Goal: Task Accomplishment & Management: Manage account settings

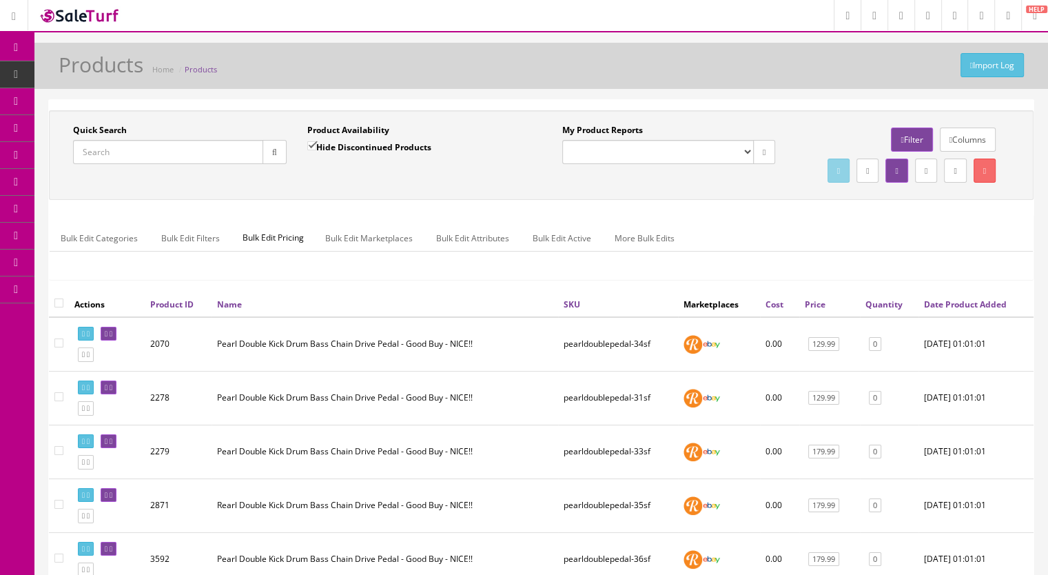
click at [110, 72] on span "Products" at bounding box center [106, 74] width 34 height 12
click at [92, 150] on input "Quick Search" at bounding box center [168, 152] width 190 height 24
paste input "YamahaHihat-59i"
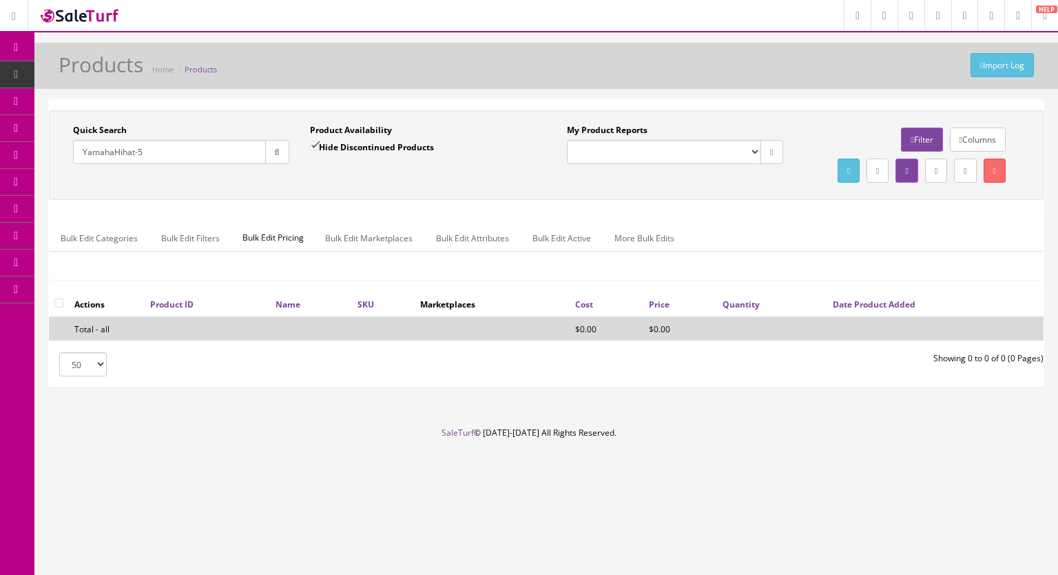
type input "YamahaHihat-5"
click at [314, 145] on input "Hide Discontinued Products" at bounding box center [314, 145] width 9 height 9
checkbox input "false"
click at [265, 158] on button "button" at bounding box center [277, 152] width 24 height 24
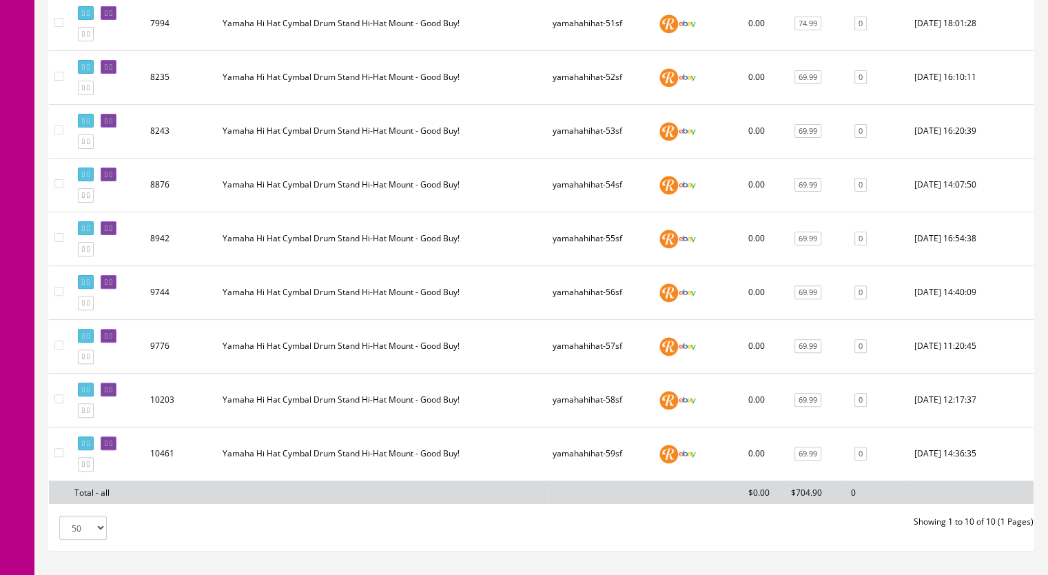
scroll to position [342, 0]
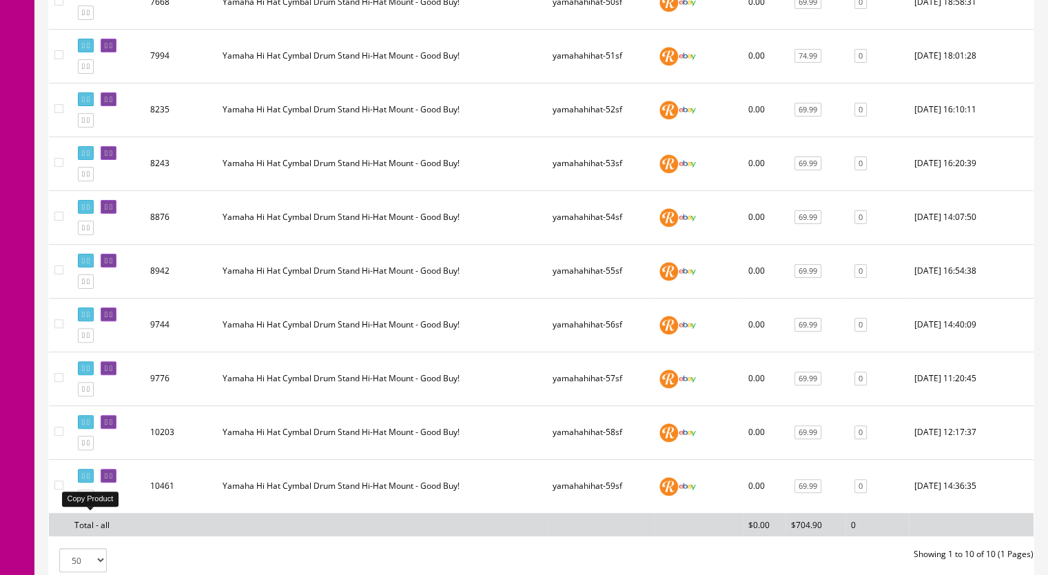
click at [89, 504] on link at bounding box center [86, 496] width 16 height 14
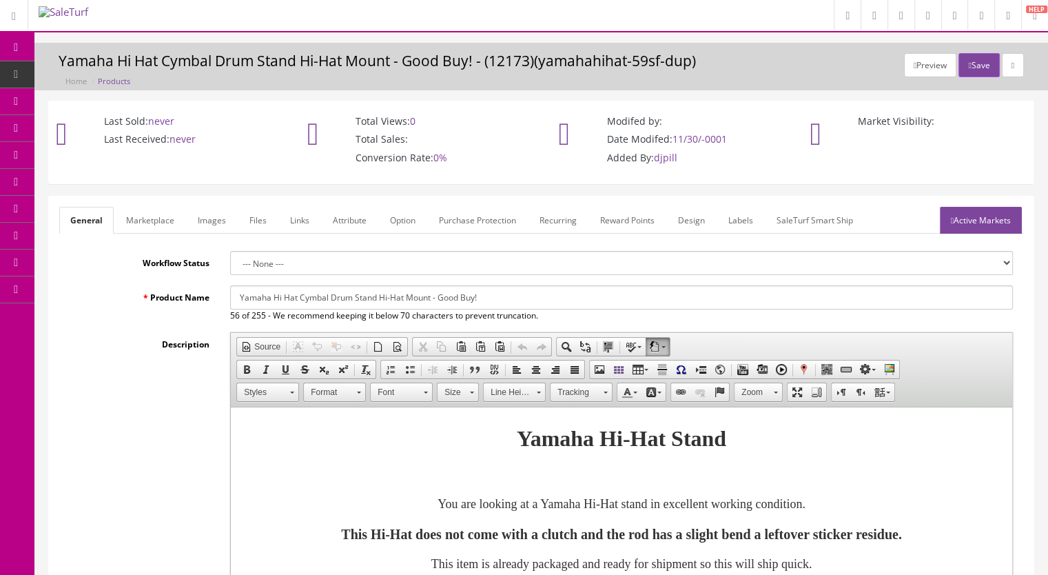
drag, startPoint x: 508, startPoint y: 296, endPoint x: 160, endPoint y: 307, distance: 348.1
click at [160, 307] on div "Product Name Yamaha Hi Hat Cymbal Drum Stand Hi-Hat Mount - Good Buy! 56 of 255…" at bounding box center [541, 303] width 964 height 37
paste input "HS-740A Medium Weight Single Braced Hi-Hat Stand"
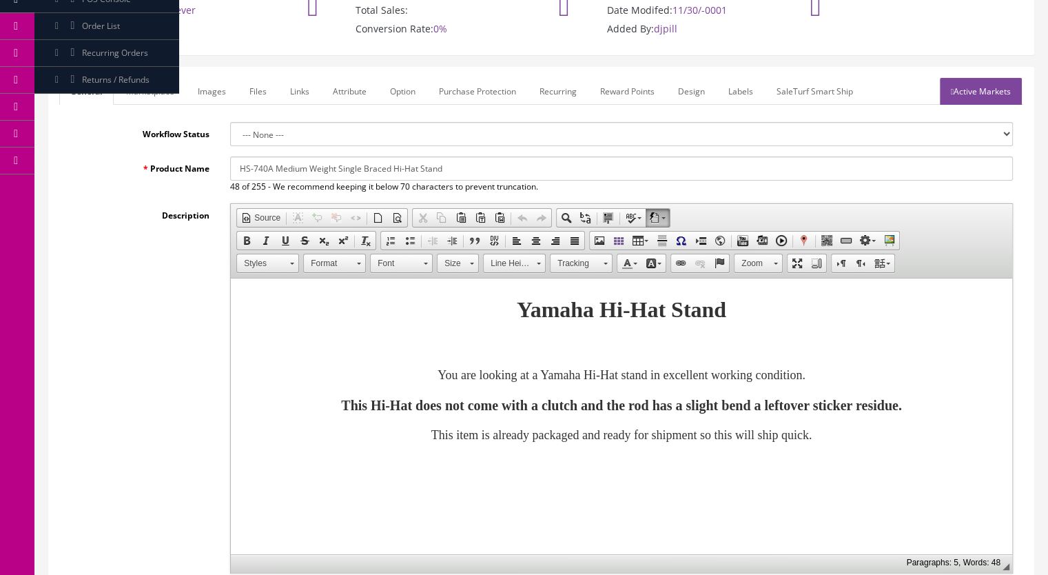
scroll to position [138, 0]
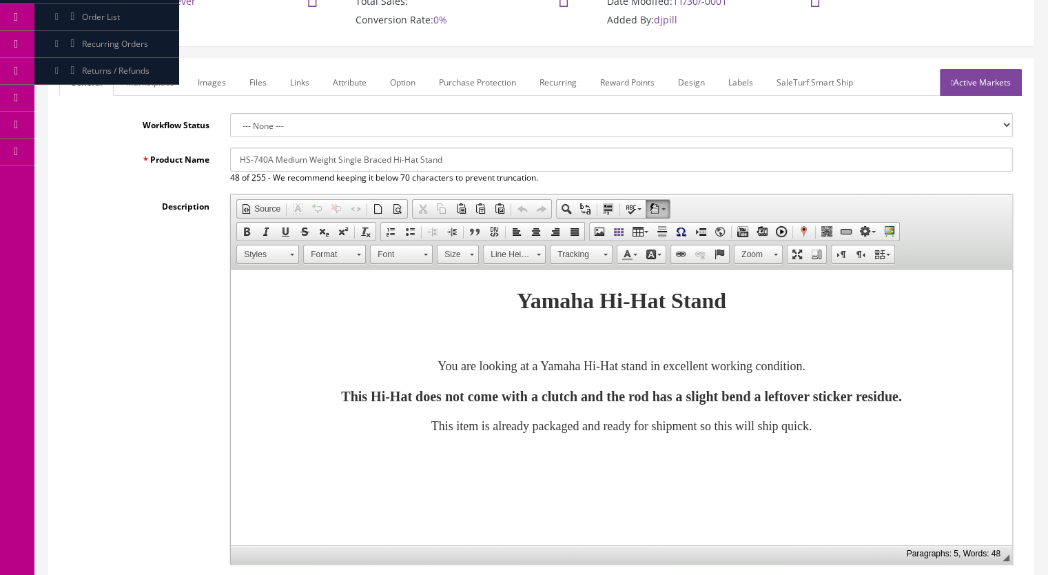
type input "HS-740A Medium Weight Single Braced Hi-Hat Stand"
click at [559, 396] on font "This Hi-Hat does not come with a clutch and the rod has a slight bend a leftove…" at bounding box center [621, 396] width 561 height 15
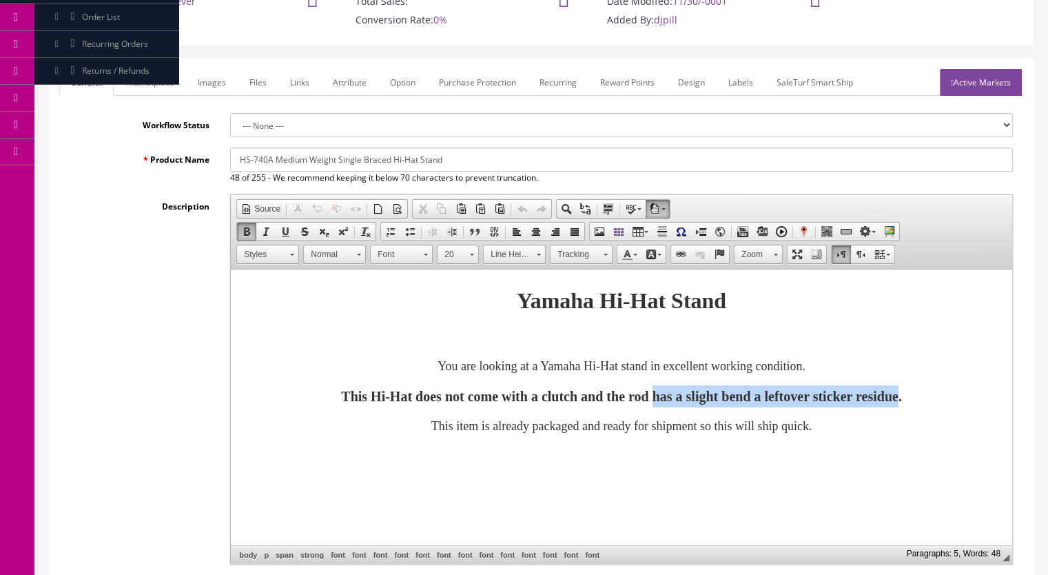
drag, startPoint x: 987, startPoint y: 398, endPoint x: 659, endPoint y: 400, distance: 328.0
click at [659, 400] on font "This Hi-Hat does not come with a clutch and the rod has a slight bend a leftove…" at bounding box center [621, 396] width 561 height 15
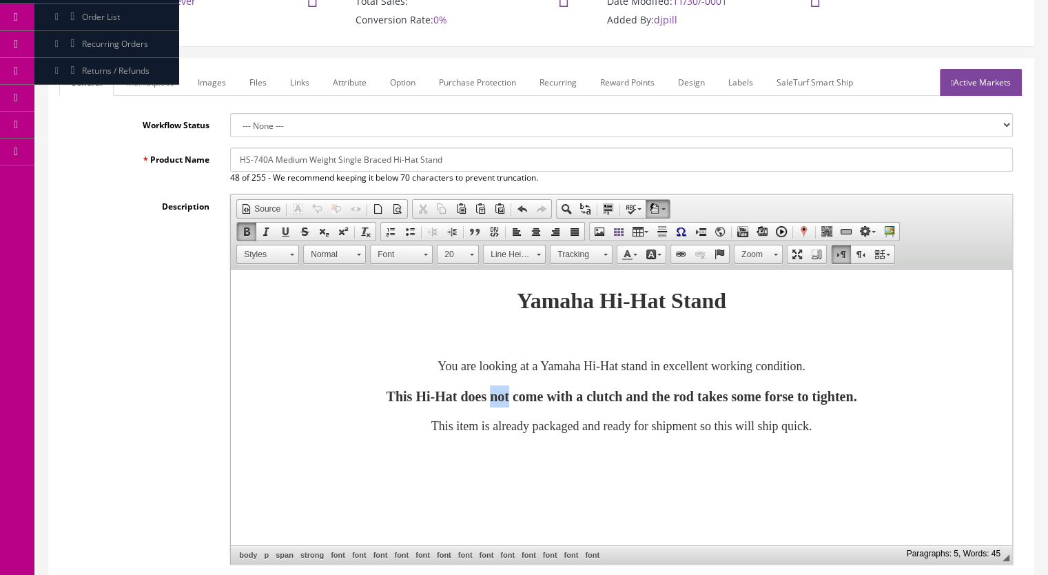
drag, startPoint x: 444, startPoint y: 399, endPoint x: 468, endPoint y: 399, distance: 24.1
click at [468, 399] on font "This Hi-Hat does not come with a clutch and the rod takes some forse to tighten…" at bounding box center [622, 396] width 471 height 15
drag, startPoint x: 455, startPoint y: 161, endPoint x: 217, endPoint y: 158, distance: 238.4
click at [217, 158] on div "Product Name HS-740A Medium Weight Single Braced Hi-Hat Stand 48 of 255 - We re…" at bounding box center [541, 165] width 964 height 37
click at [239, 156] on input "HS-740A Medium Weight Single Braced Hi-Hat Stand" at bounding box center [621, 159] width 783 height 24
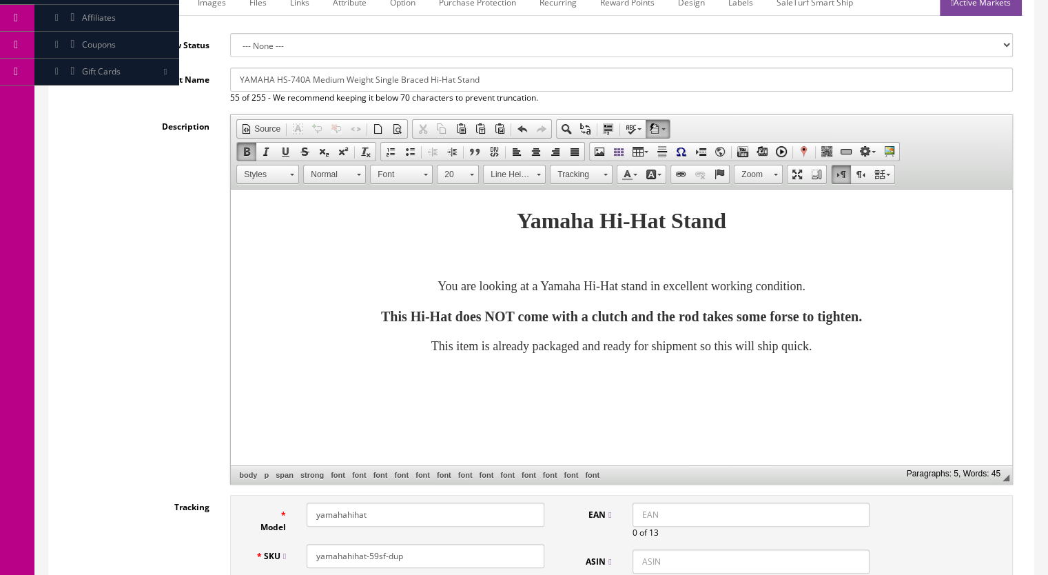
scroll to position [69, 0]
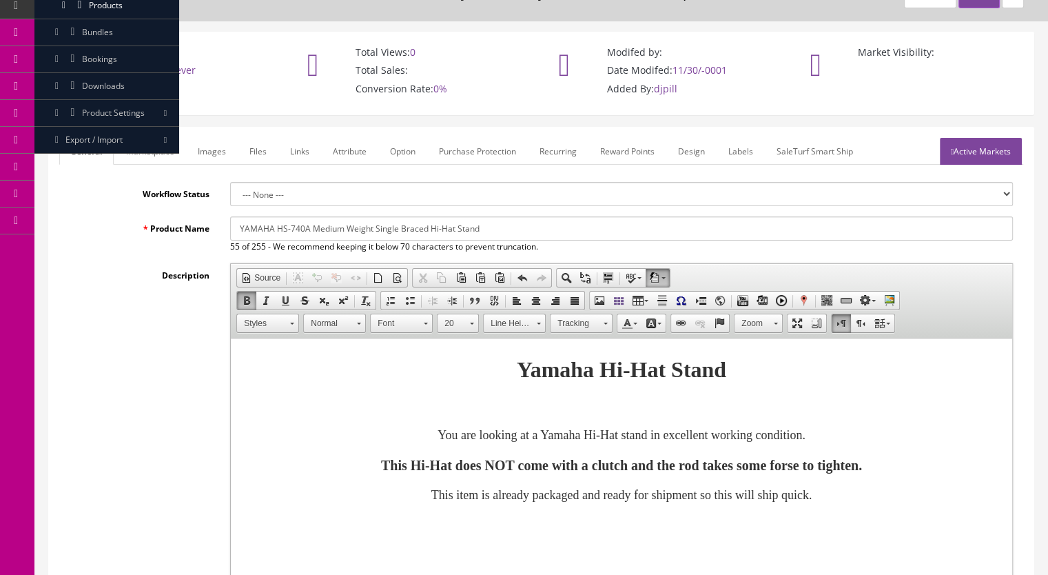
drag, startPoint x: 501, startPoint y: 223, endPoint x: 214, endPoint y: 224, distance: 287.3
click at [214, 224] on div "Product Name YAMAHA HS-740A Medium Weight Single Braced Hi-Hat Stand 55 of 255 …" at bounding box center [541, 234] width 964 height 37
type input "YAMAHA HS-740A Medium Weight Single Braced Hi-Hat Stand"
click at [155, 141] on link "Marketplace" at bounding box center [150, 151] width 70 height 27
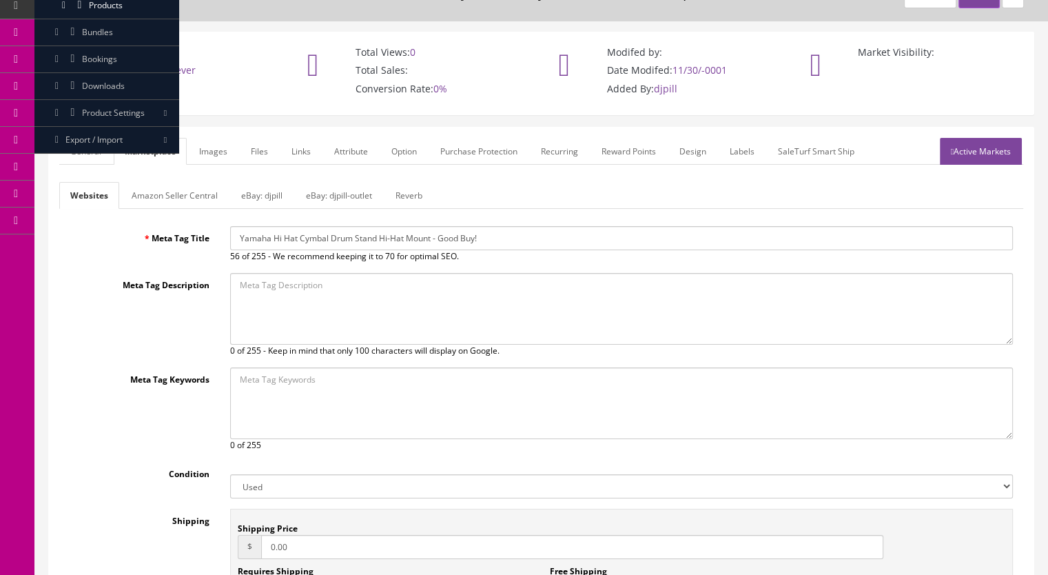
drag, startPoint x: 521, startPoint y: 238, endPoint x: 215, endPoint y: 238, distance: 305.9
click at [215, 238] on div "Meta Tag Title Yamaha Hi Hat Cymbal Drum Stand Hi-Hat Mount - Good Buy! 56 of 2…" at bounding box center [541, 244] width 964 height 37
paste input "AMAHA HS-740A Medium Weight Single Braced Hi-Hat Stand"
type input "YAMAHA HS-740A Medium Weight Single Braced Hi-Hat Stand"
click at [396, 197] on link "Reverb" at bounding box center [408, 195] width 49 height 27
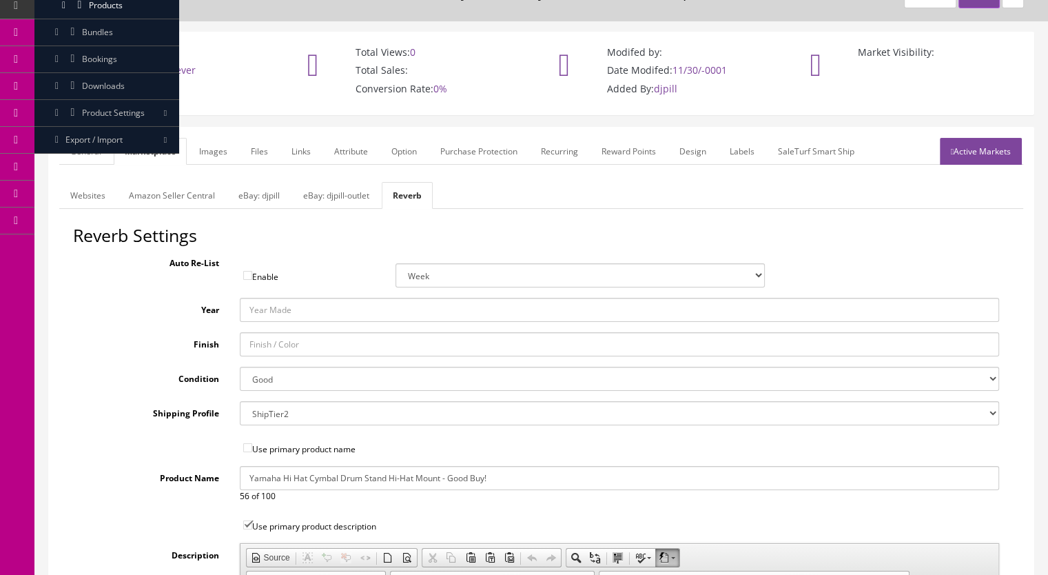
drag, startPoint x: 518, startPoint y: 480, endPoint x: 112, endPoint y: 445, distance: 407.3
click at [110, 461] on div "Reverb Settings Auto Re-List Enable Week 2 Weeks 30 Days (Month) 90 Days (3 Mon…" at bounding box center [541, 574] width 964 height 697
paste input "AMAHA HS-740A Medium Weight Single Braced Hi-Hat Stand"
type input "YAMAHA HS-740A Medium Weight Single Braced Hi-Hat Stand"
drag, startPoint x: 268, startPoint y: 380, endPoint x: 269, endPoint y: 387, distance: 7.6
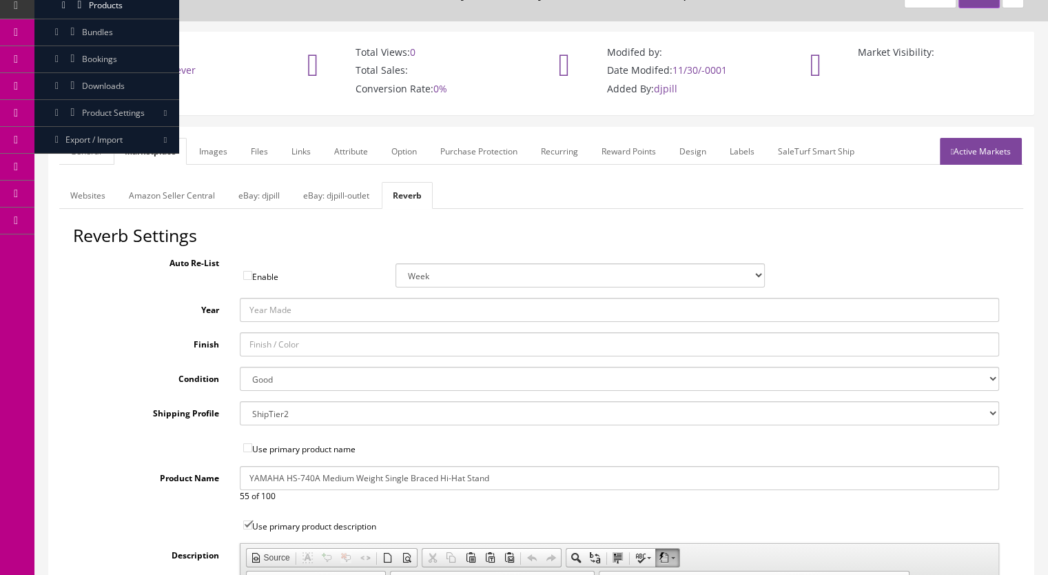
click at [268, 380] on select "Brand New Mint Excellent Very Good Good Fair Poor B-Stock Non Functioning" at bounding box center [620, 379] width 760 height 24
select select "ae4d9114-1bd7-4ec5-a4ba-6653af5ac84d"
click at [240, 367] on select "Brand New Mint Excellent Very Good Good Fair Poor B-Stock Non Functioning" at bounding box center [620, 379] width 760 height 24
click at [88, 145] on link "General" at bounding box center [85, 151] width 53 height 27
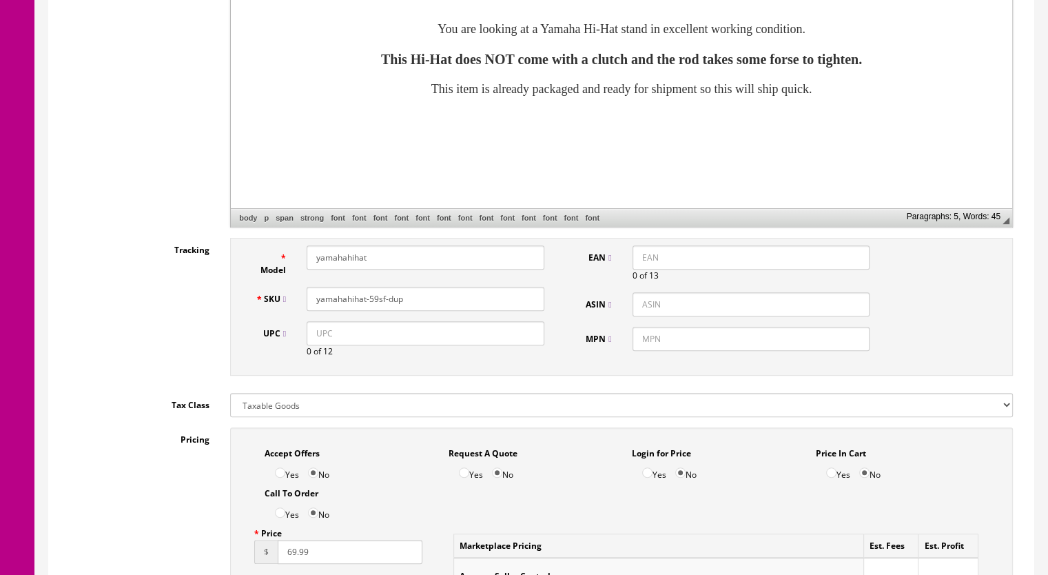
scroll to position [482, 0]
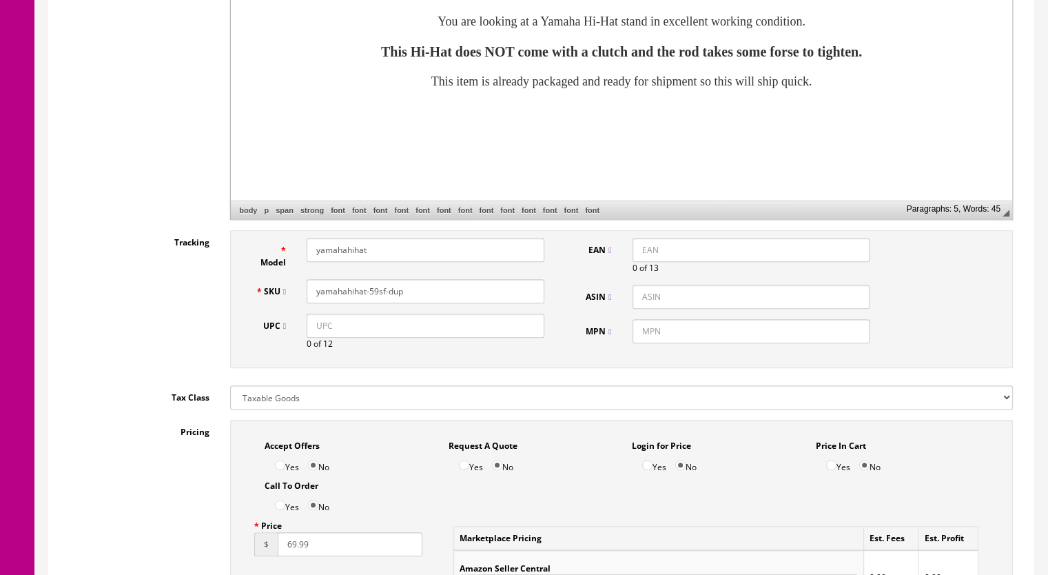
drag, startPoint x: 412, startPoint y: 292, endPoint x: 371, endPoint y: 301, distance: 42.3
click at [371, 301] on input "yamahahihat-59sf-dup" at bounding box center [426, 291] width 238 height 24
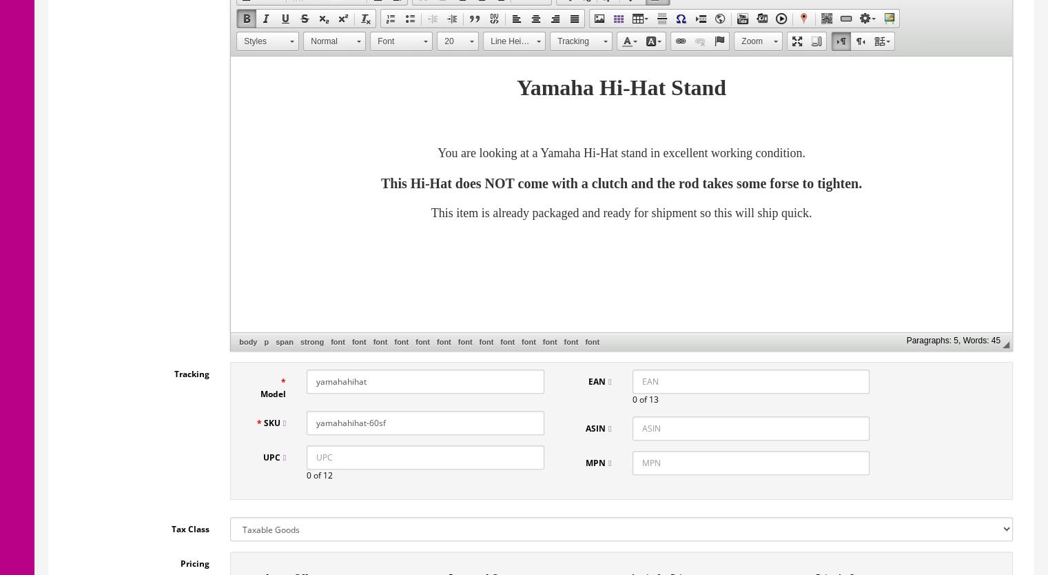
scroll to position [138, 0]
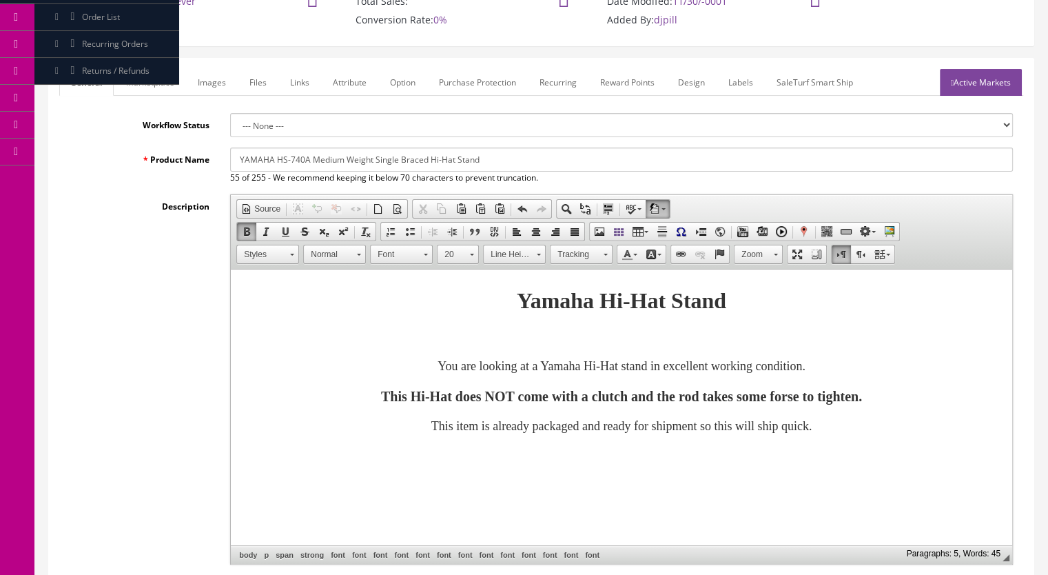
type input "yamahahihat-60sf"
drag, startPoint x: 215, startPoint y: 85, endPoint x: 220, endPoint y: 103, distance: 18.1
click at [214, 86] on link "Images" at bounding box center [212, 82] width 50 height 27
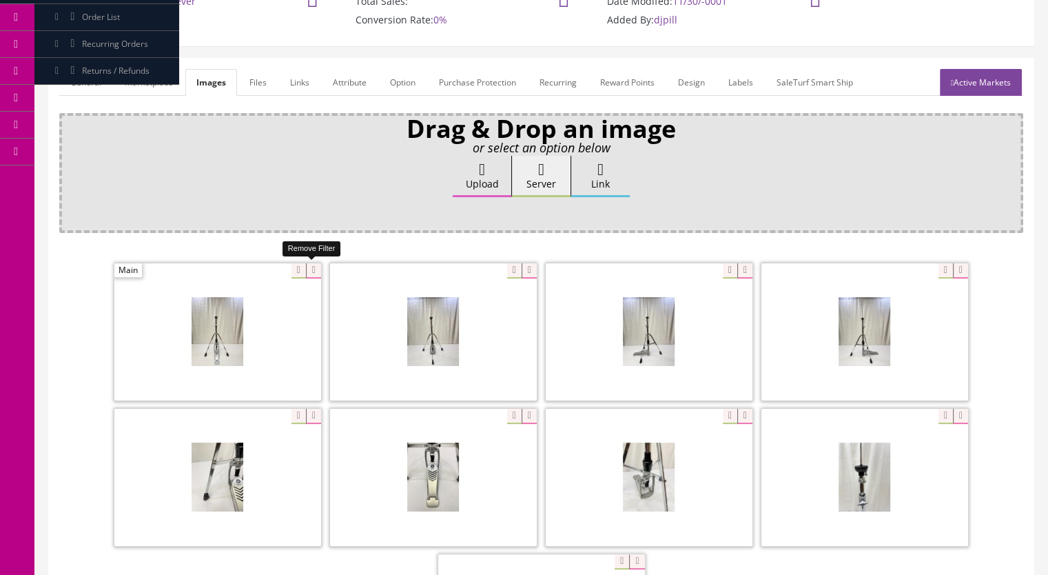
click at [314, 266] on icon at bounding box center [313, 270] width 15 height 15
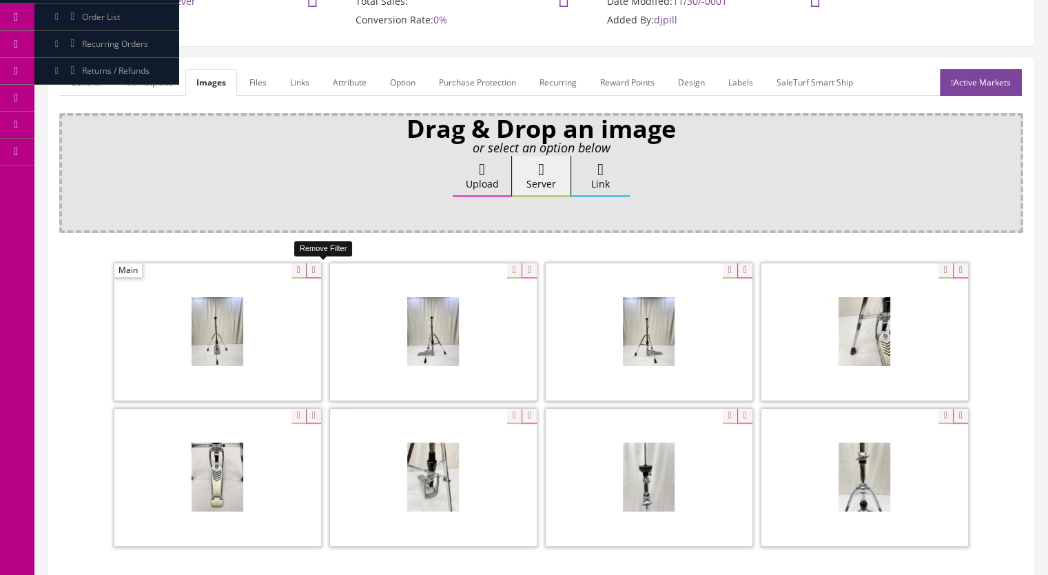
click at [314, 266] on icon at bounding box center [313, 270] width 15 height 15
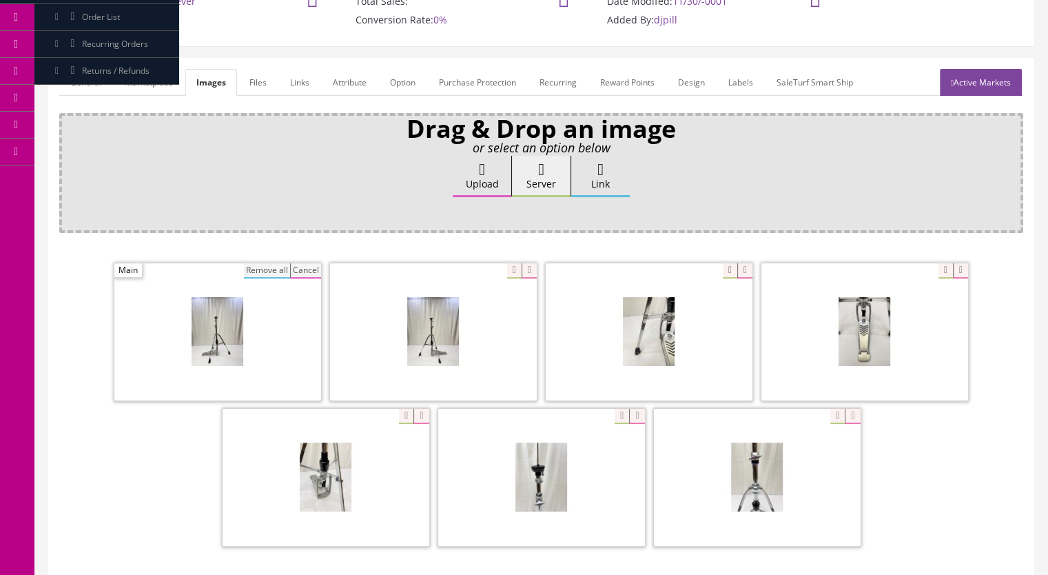
click at [273, 269] on button "Remove all" at bounding box center [267, 270] width 46 height 15
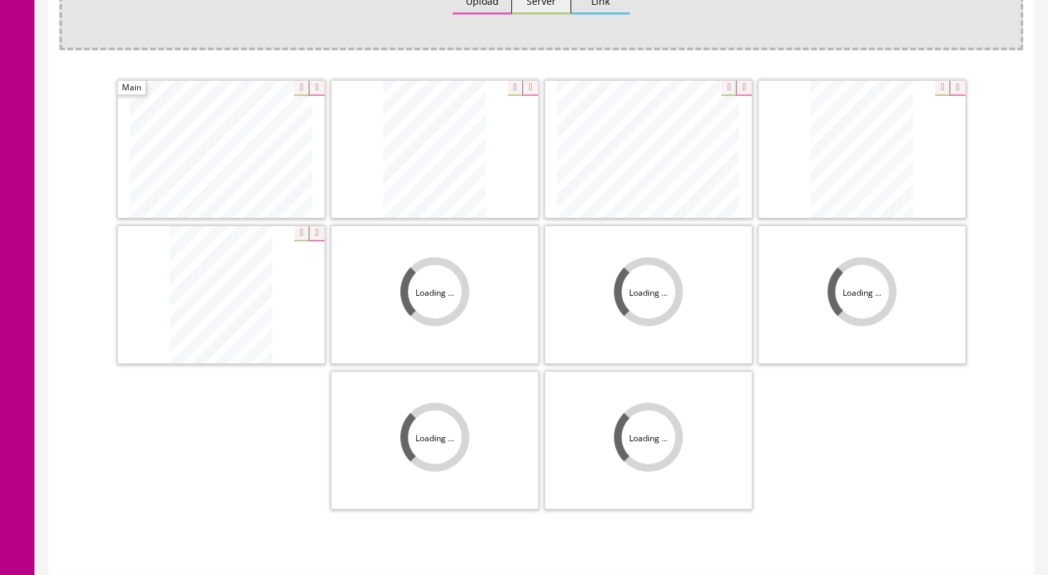
scroll to position [344, 0]
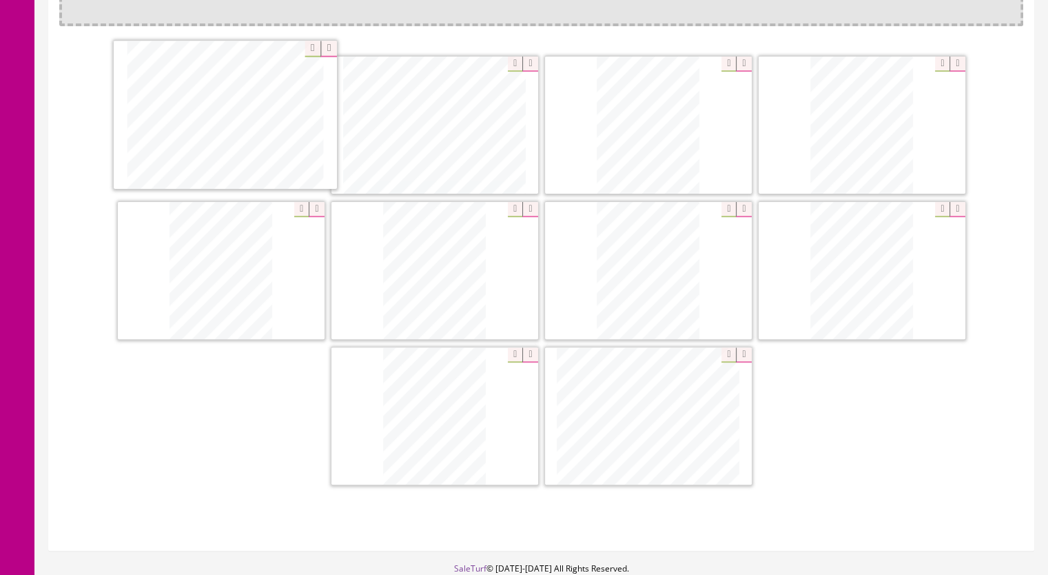
drag, startPoint x: 690, startPoint y: 168, endPoint x: 267, endPoint y: 159, distance: 423.1
drag, startPoint x: 851, startPoint y: 105, endPoint x: 415, endPoint y: 116, distance: 436.3
drag, startPoint x: 262, startPoint y: 287, endPoint x: 685, endPoint y: 132, distance: 450.6
drag, startPoint x: 694, startPoint y: 224, endPoint x: 918, endPoint y: 123, distance: 245.8
drag, startPoint x: 471, startPoint y: 400, endPoint x: 914, endPoint y: 95, distance: 537.0
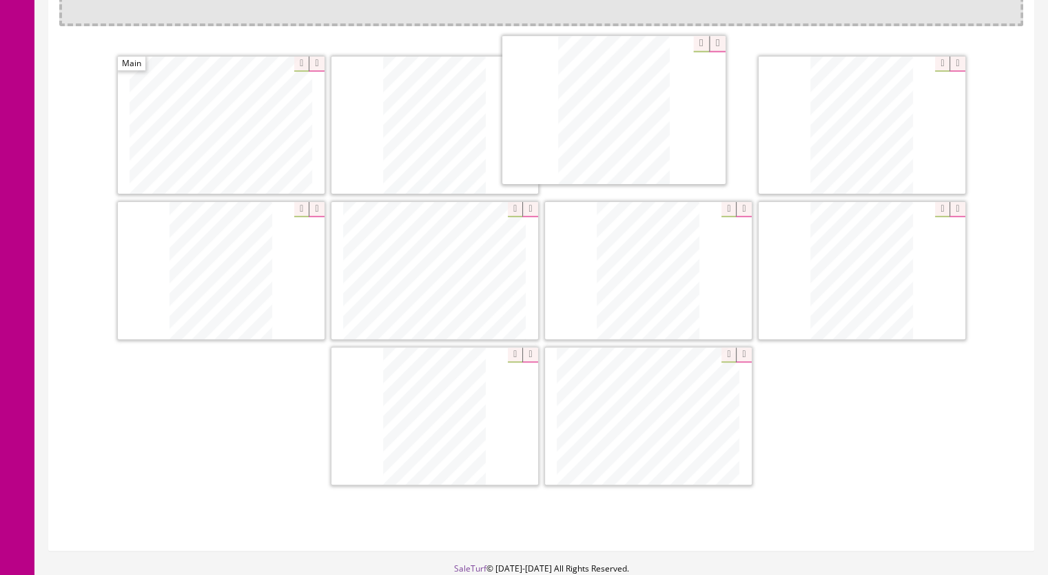
drag, startPoint x: 287, startPoint y: 293, endPoint x: 679, endPoint y: 134, distance: 423.5
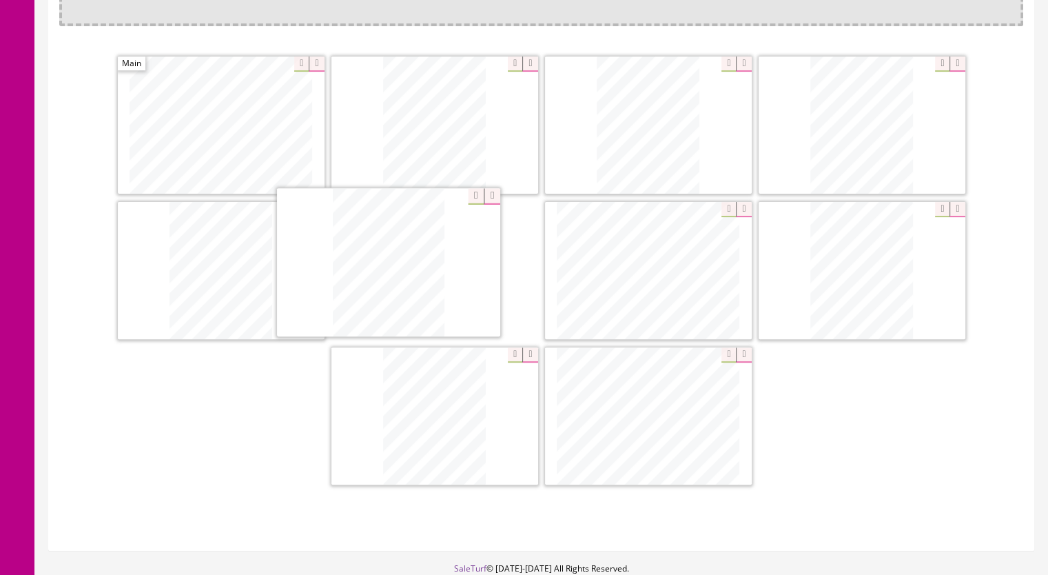
drag, startPoint x: 682, startPoint y: 283, endPoint x: 422, endPoint y: 277, distance: 259.8
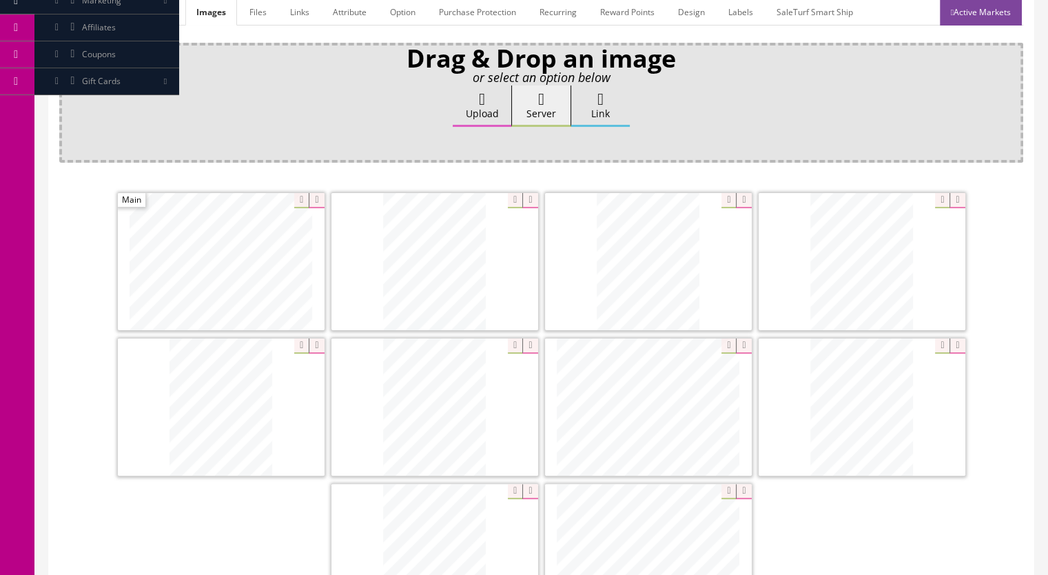
scroll to position [207, 0]
click at [70, 11] on link "General" at bounding box center [85, 13] width 53 height 27
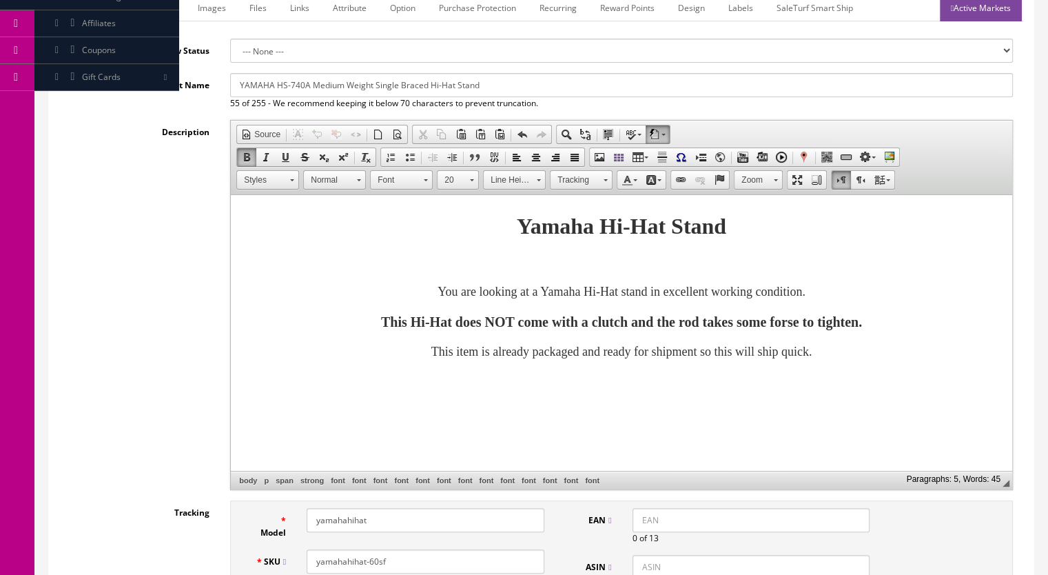
scroll to position [0, 0]
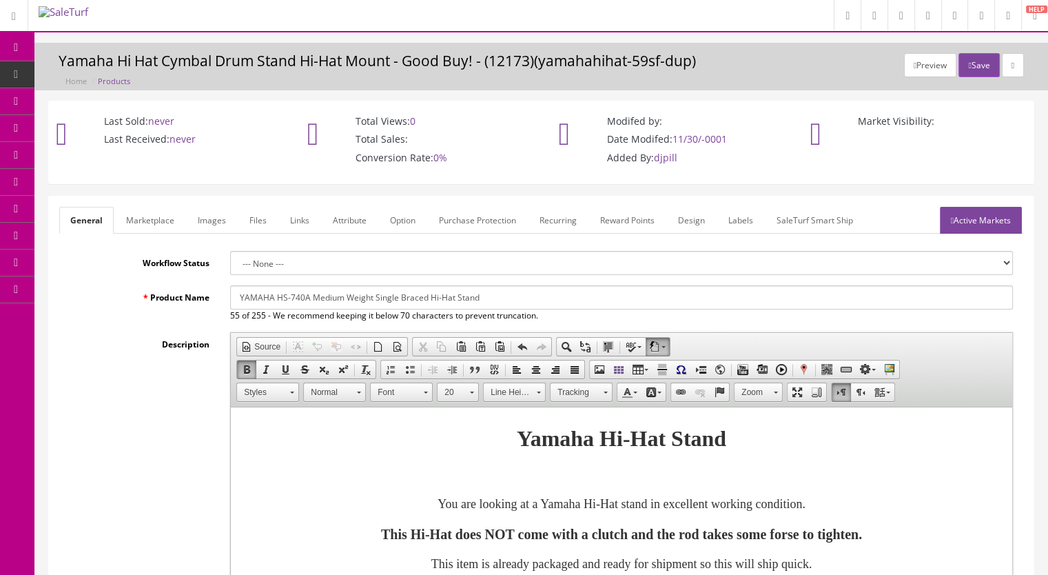
click at [976, 228] on link "Active Markets" at bounding box center [981, 220] width 82 height 27
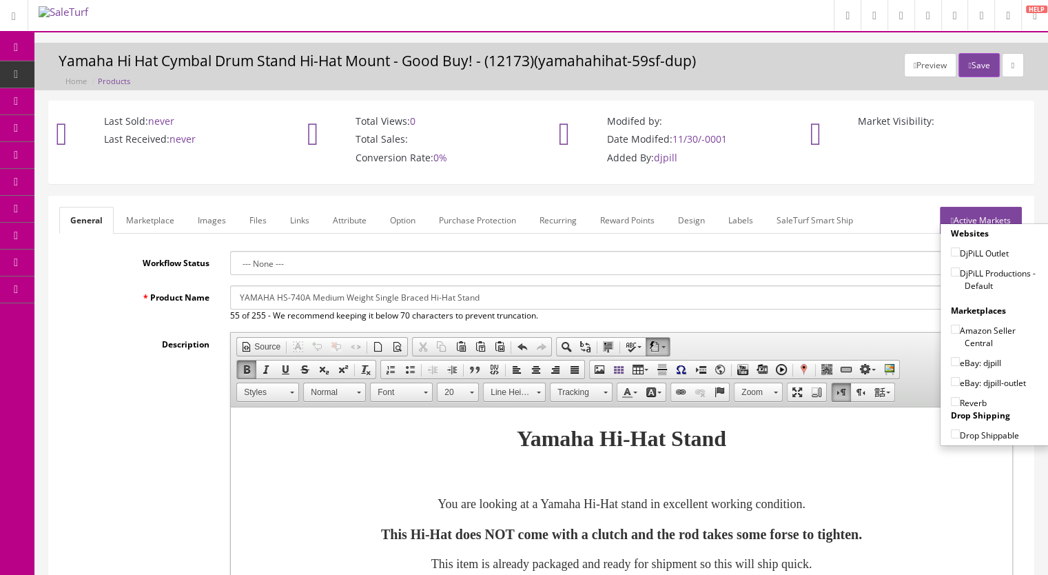
click at [951, 271] on input"] "DjPiLL Productions - Default" at bounding box center [955, 271] width 9 height 9
checkbox input"] "true"
click at [951, 377] on input"] "eBay: djpill-outlet" at bounding box center [955, 381] width 9 height 9
checkbox input"] "true"
click at [952, 397] on input"] "Reverb" at bounding box center [955, 401] width 9 height 9
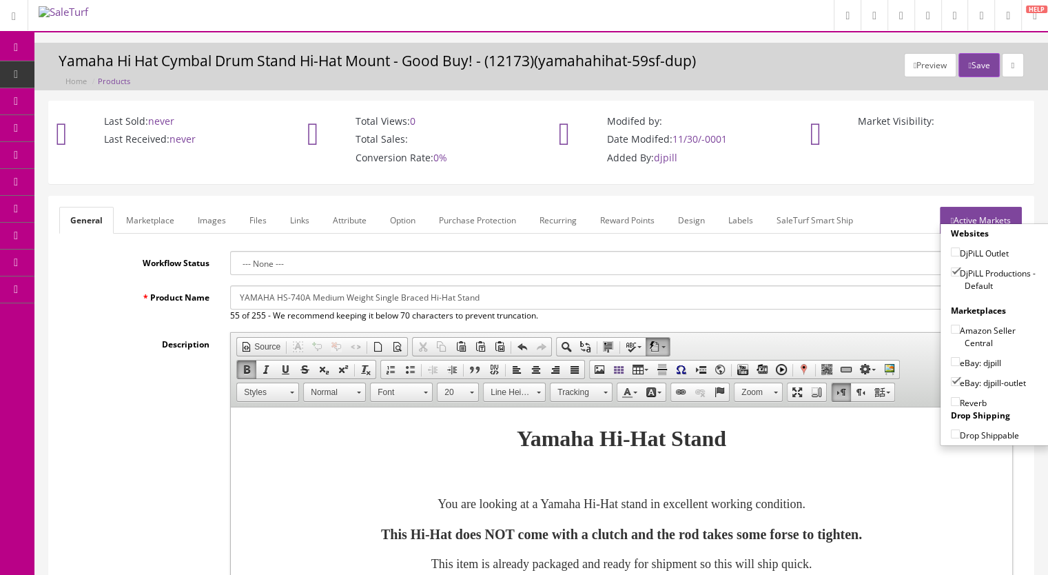
checkbox input"] "true"
click at [965, 64] on button "Save" at bounding box center [978, 65] width 41 height 24
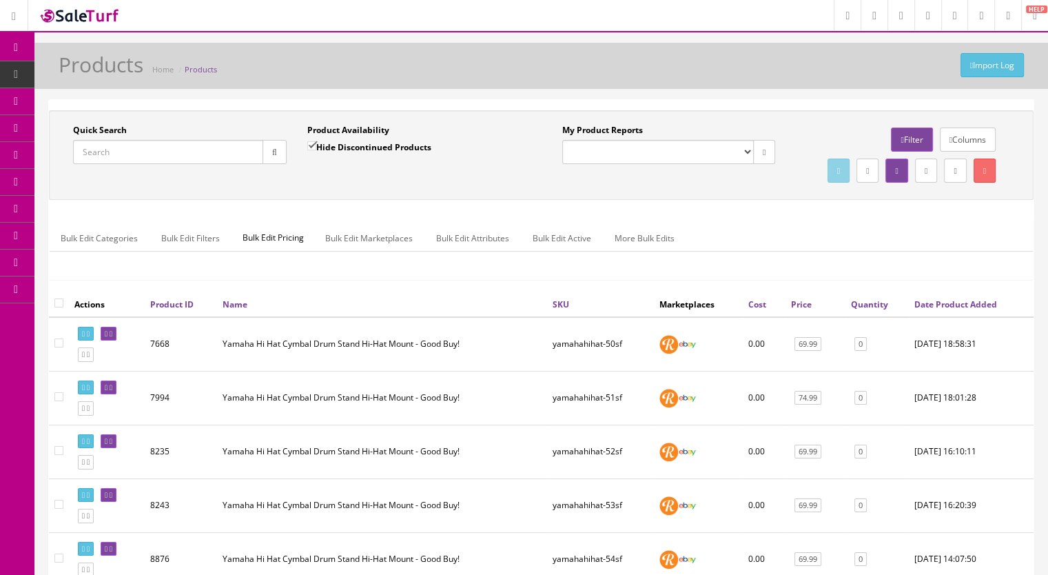
click at [130, 155] on input "Quick Search" at bounding box center [168, 152] width 190 height 24
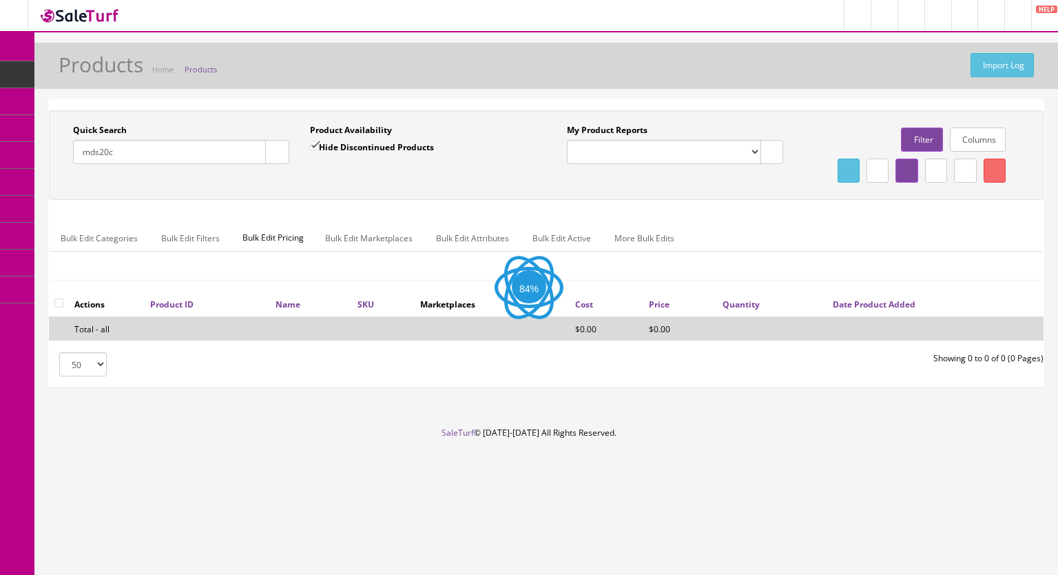
drag, startPoint x: 130, startPoint y: 155, endPoint x: 102, endPoint y: 155, distance: 28.2
click at [102, 155] on input "mds20c" at bounding box center [169, 152] width 193 height 24
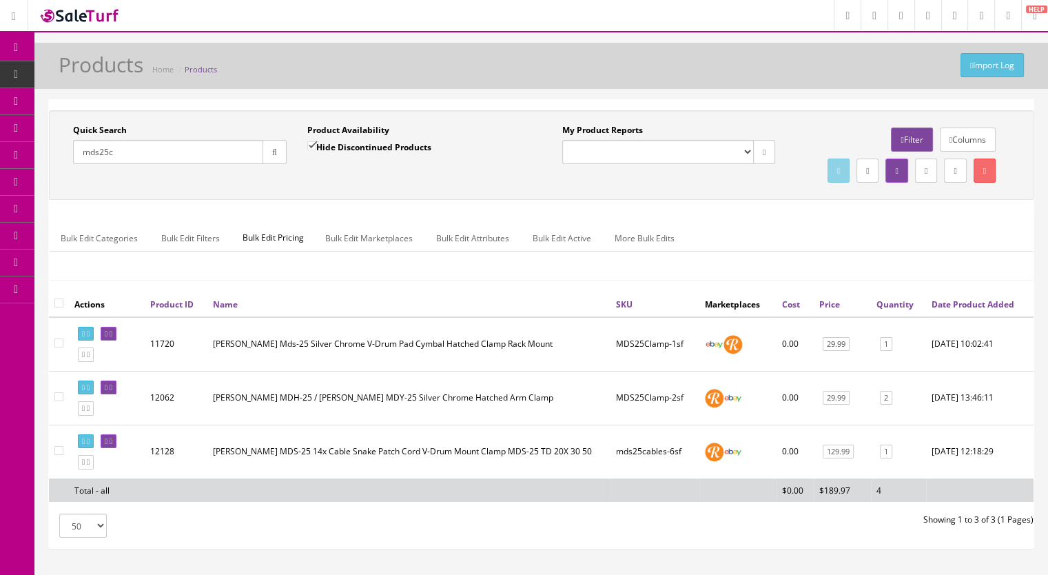
drag, startPoint x: 132, startPoint y: 152, endPoint x: 56, endPoint y: 152, distance: 75.8
click at [56, 152] on div "Quick Search mds25c Date From Product Availability Hide Discontinued Products D…" at bounding box center [296, 149] width 489 height 50
paste input "MDYStandardCymbalMount-4d"
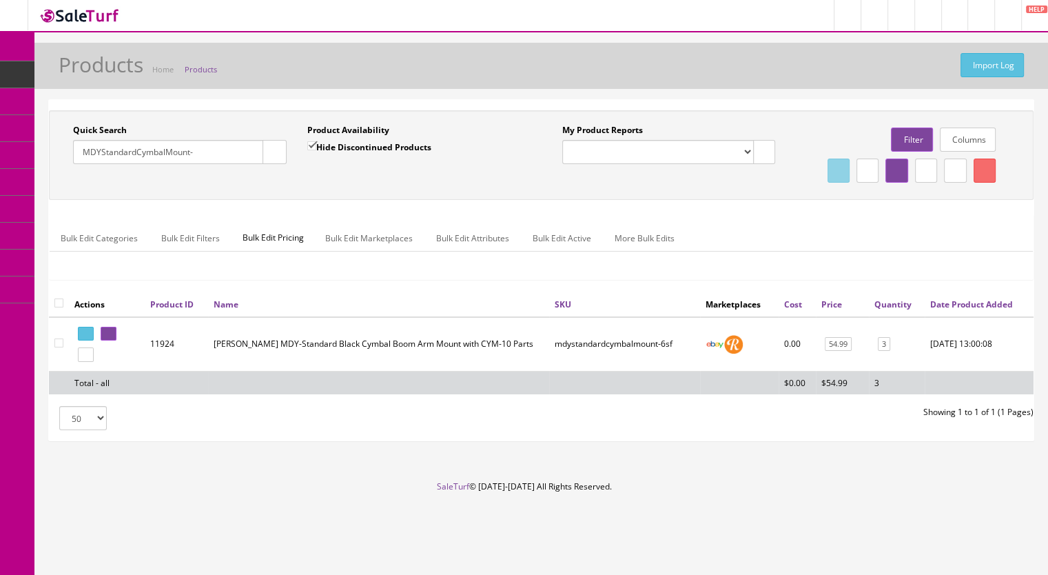
click at [208, 152] on input "MDYStandardCymbalMount-" at bounding box center [168, 152] width 190 height 24
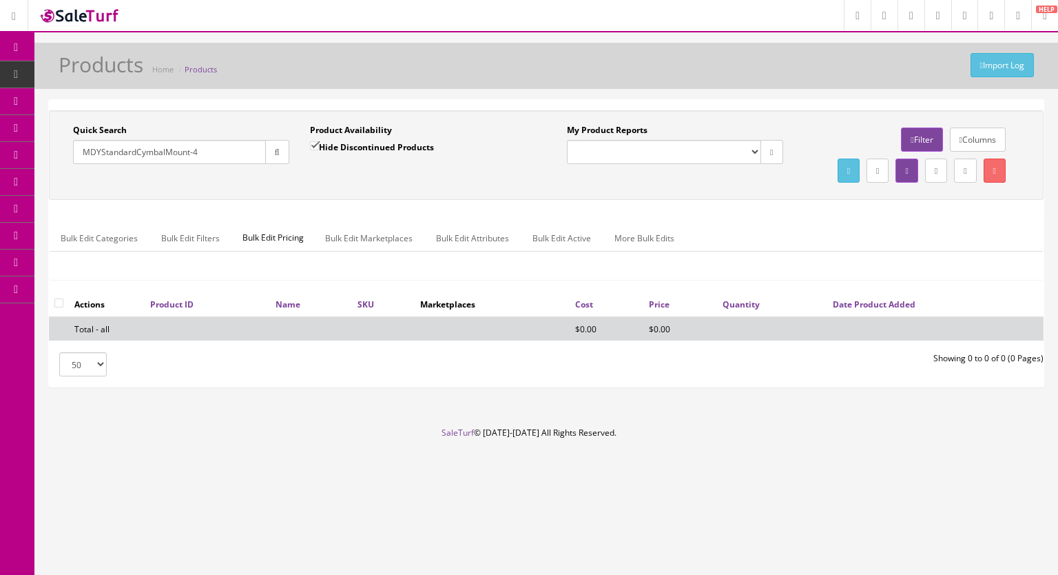
type input "MDYStandardCymbalMount-4"
click at [312, 146] on input "Hide Discontinued Products" at bounding box center [314, 145] width 9 height 9
checkbox input "false"
click at [280, 155] on button "button" at bounding box center [277, 152] width 24 height 24
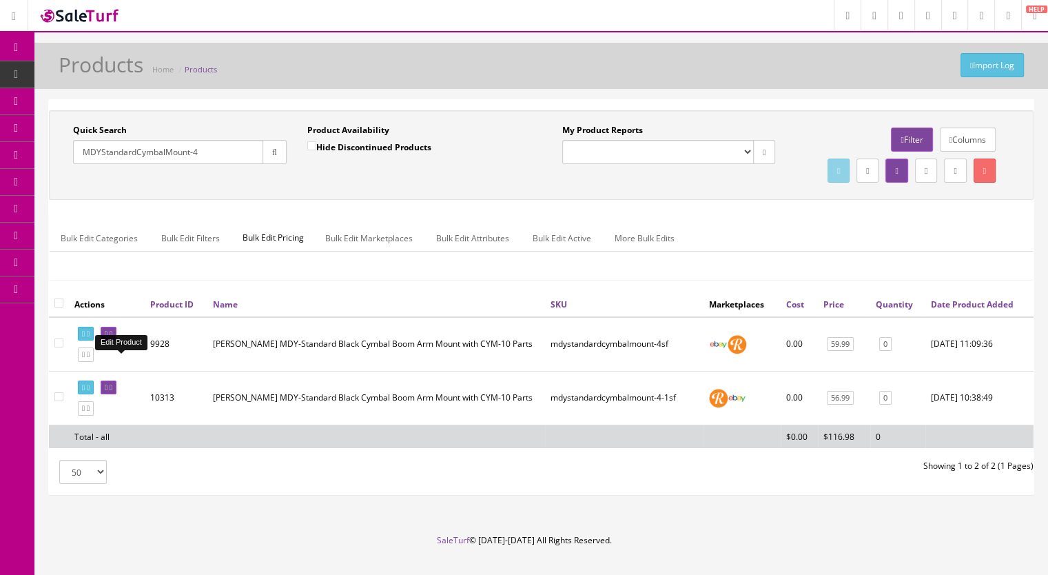
click at [112, 338] on icon at bounding box center [111, 334] width 3 height 8
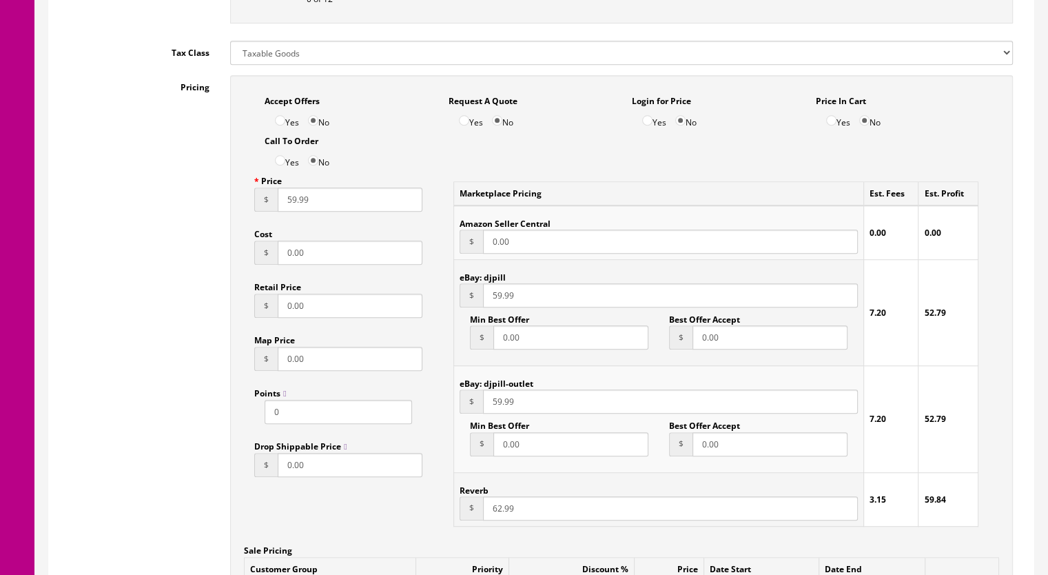
scroll to position [1240, 0]
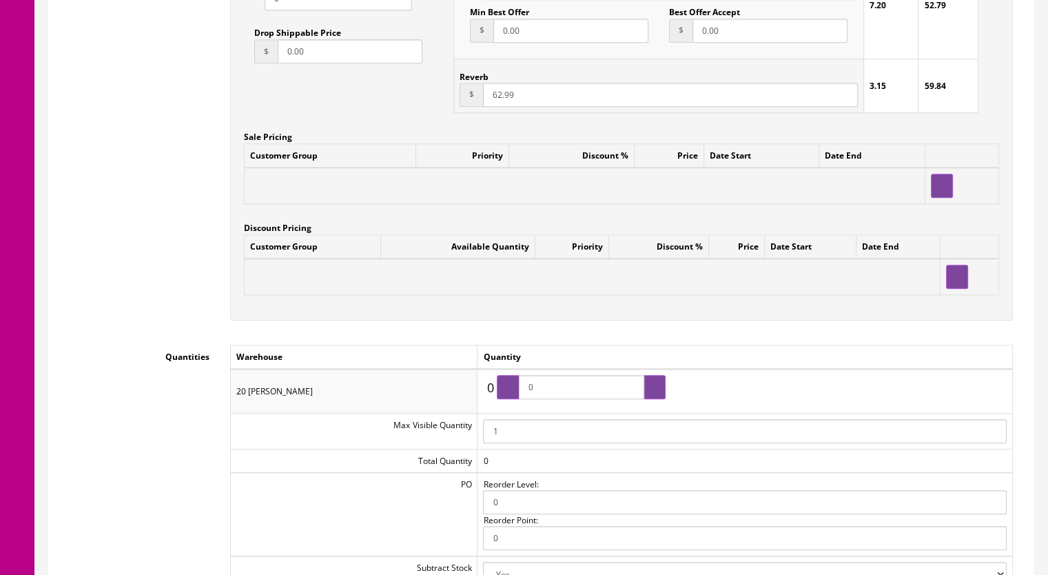
drag, startPoint x: 562, startPoint y: 393, endPoint x: 526, endPoint y: 389, distance: 35.4
click at [526, 393] on input "0" at bounding box center [581, 387] width 125 height 24
type input "3"
click at [658, 387] on div at bounding box center [655, 387] width 22 height 24
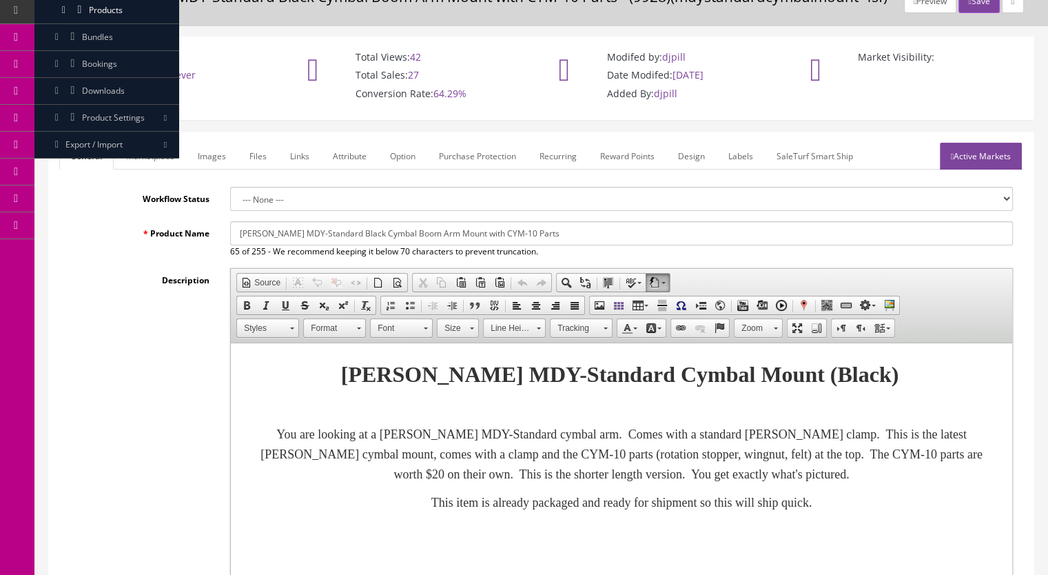
scroll to position [0, 0]
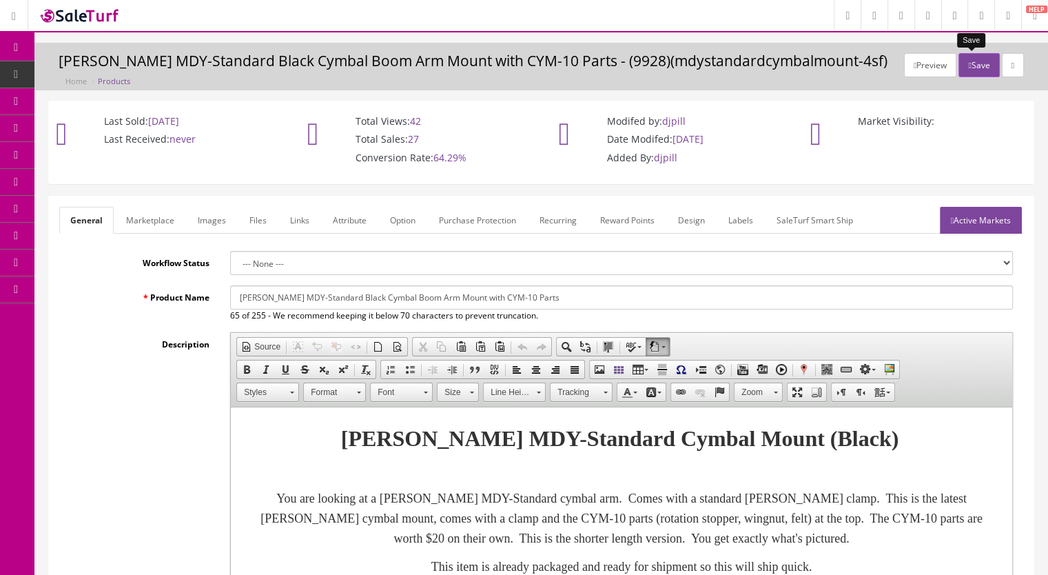
click at [967, 60] on button "Save" at bounding box center [978, 65] width 41 height 24
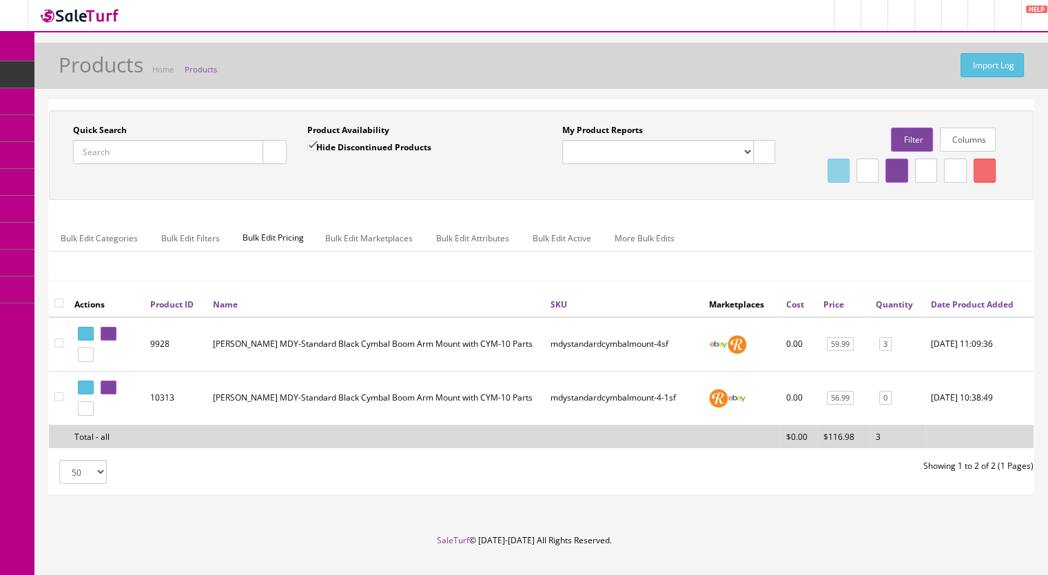
click at [116, 145] on input "Quick Search" at bounding box center [168, 152] width 190 height 24
paste input "MDSStandard2-1a"
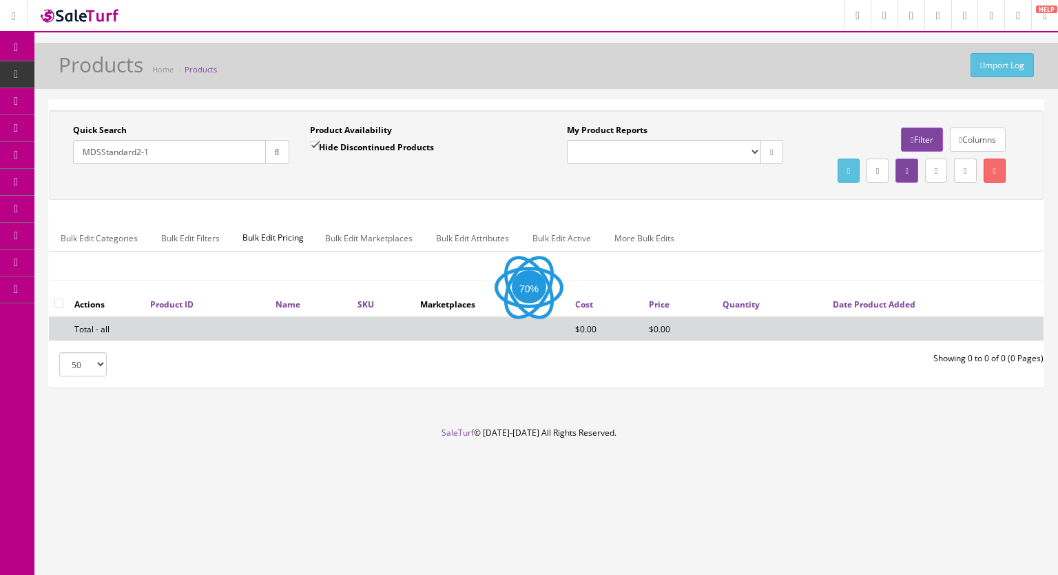
type input "MDSStandard2-1"
click at [315, 143] on input "Hide Discontinued Products" at bounding box center [314, 145] width 9 height 9
checkbox input "false"
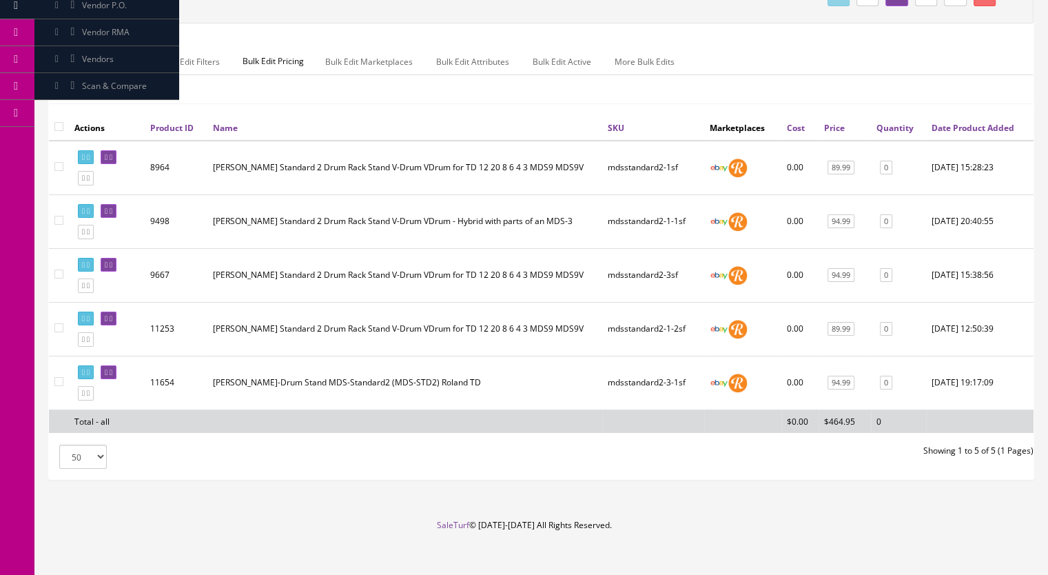
scroll to position [215, 0]
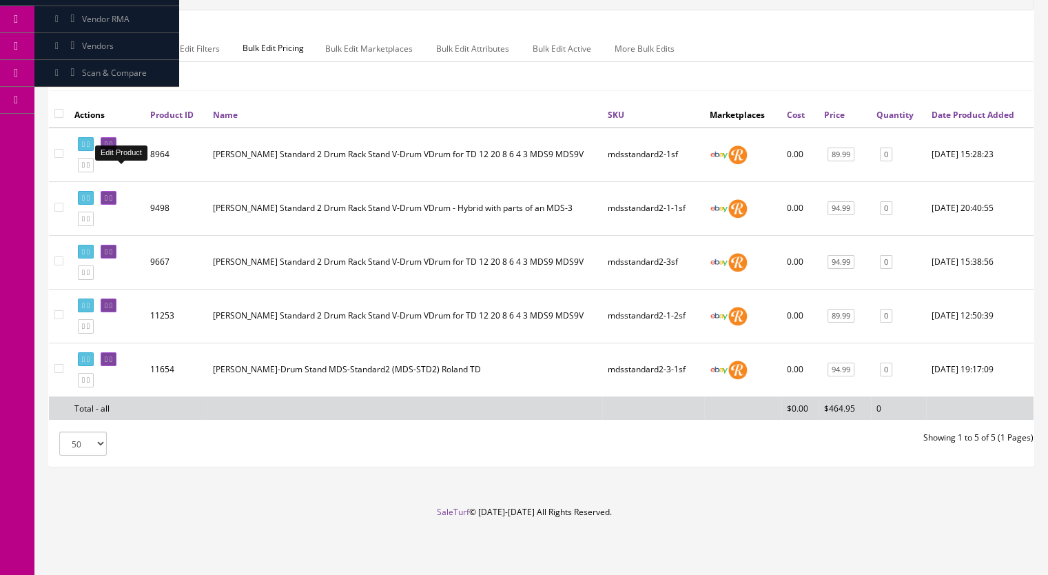
click at [112, 148] on icon at bounding box center [111, 145] width 3 height 8
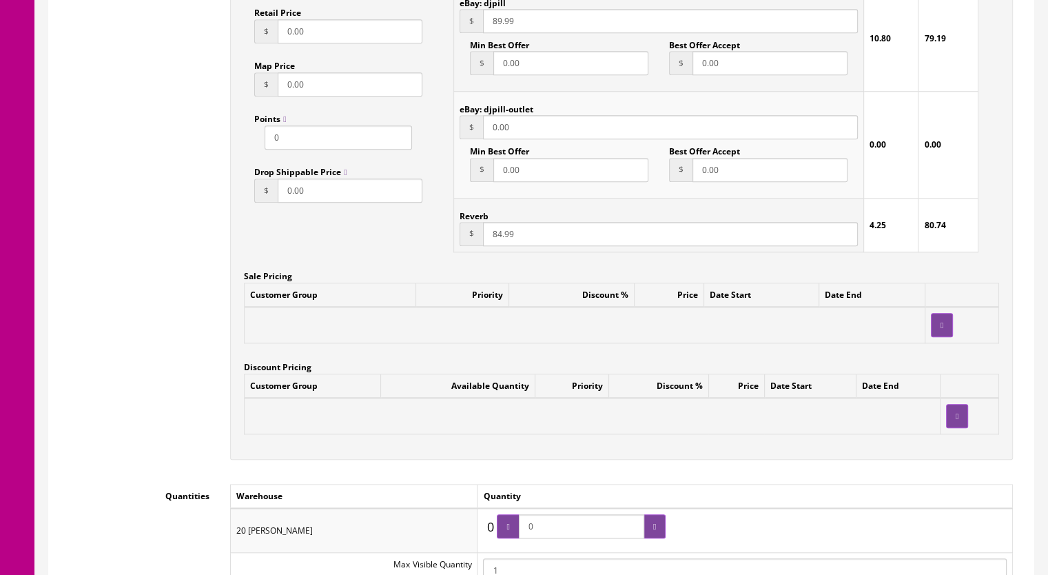
scroll to position [1240, 0]
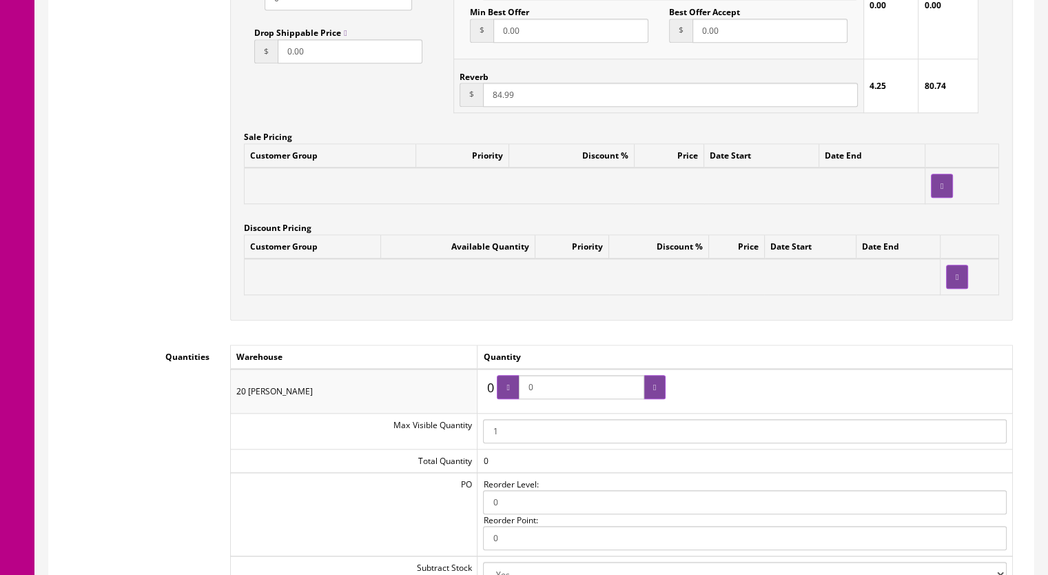
drag, startPoint x: 562, startPoint y: 397, endPoint x: 517, endPoint y: 389, distance: 46.1
click at [508, 393] on span "0" at bounding box center [581, 387] width 169 height 24
type input "1"
click at [650, 387] on div at bounding box center [655, 387] width 22 height 24
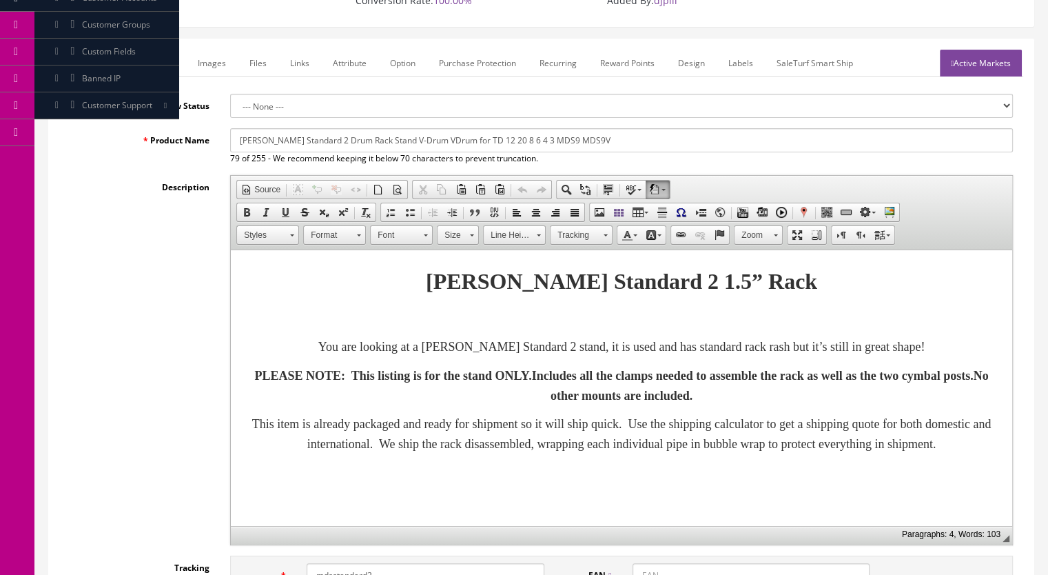
scroll to position [0, 0]
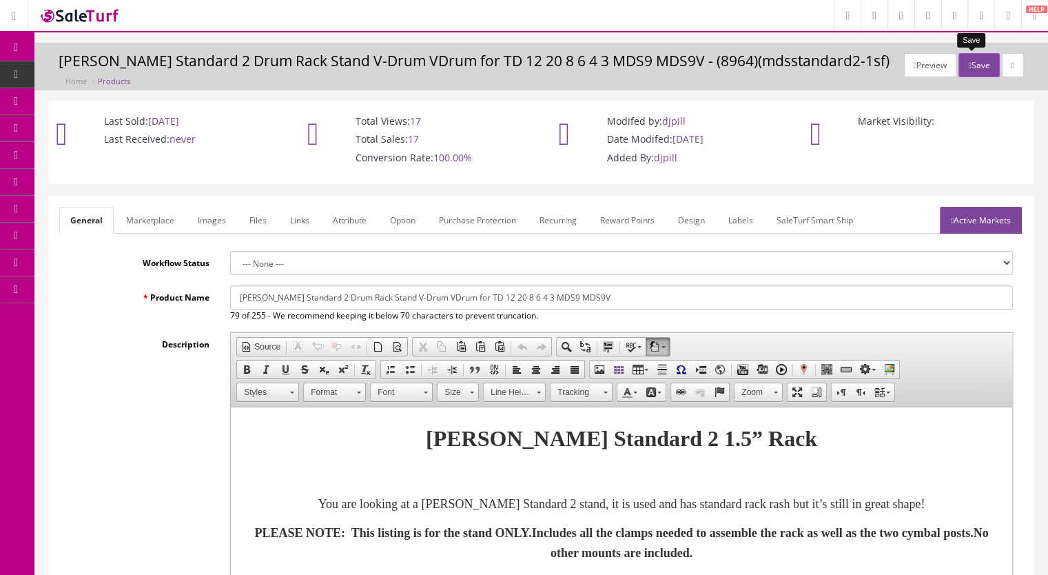
click at [966, 61] on button "Save" at bounding box center [978, 65] width 41 height 24
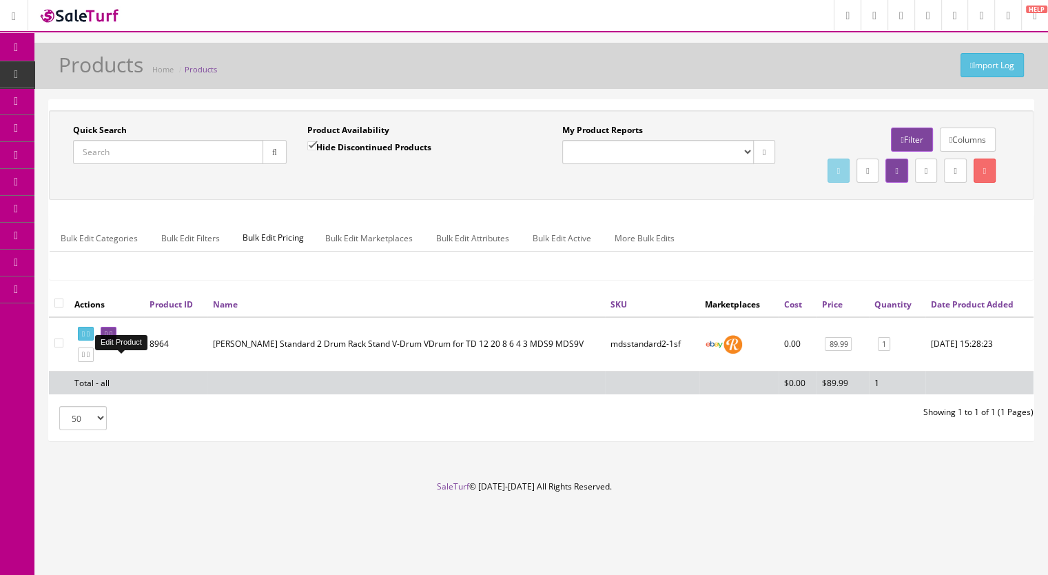
click at [116, 341] on link at bounding box center [109, 334] width 16 height 14
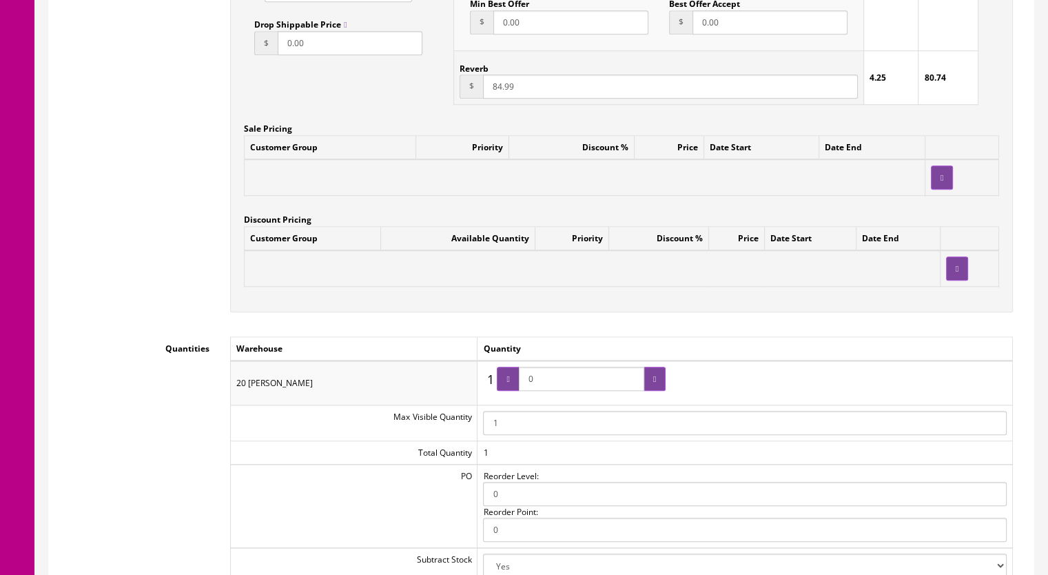
scroll to position [1447, 0]
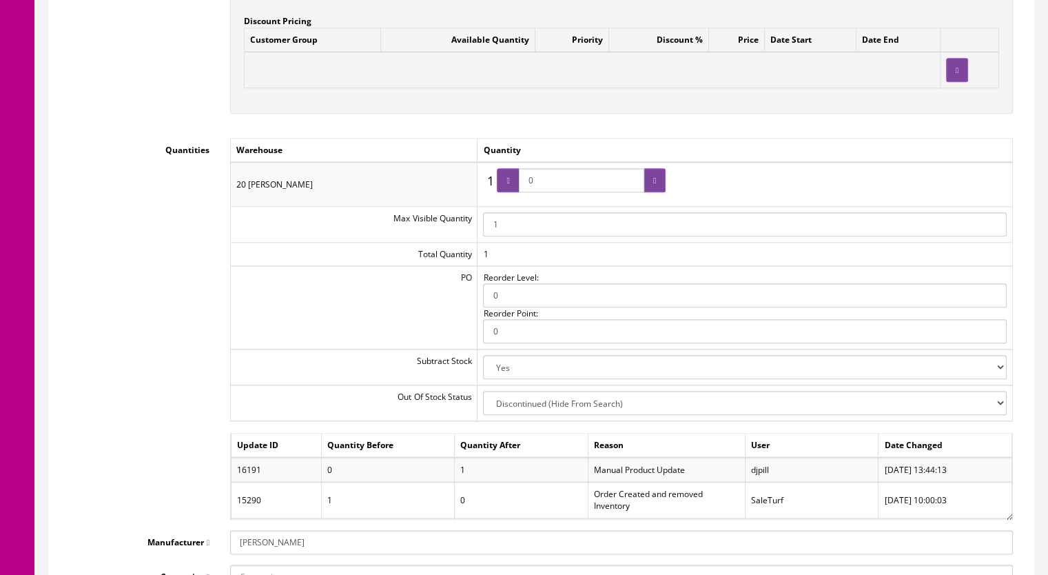
drag, startPoint x: 566, startPoint y: 177, endPoint x: 503, endPoint y: 181, distance: 62.8
click at [503, 181] on span "0" at bounding box center [581, 180] width 169 height 24
type input "1"
click at [657, 185] on div at bounding box center [655, 180] width 22 height 24
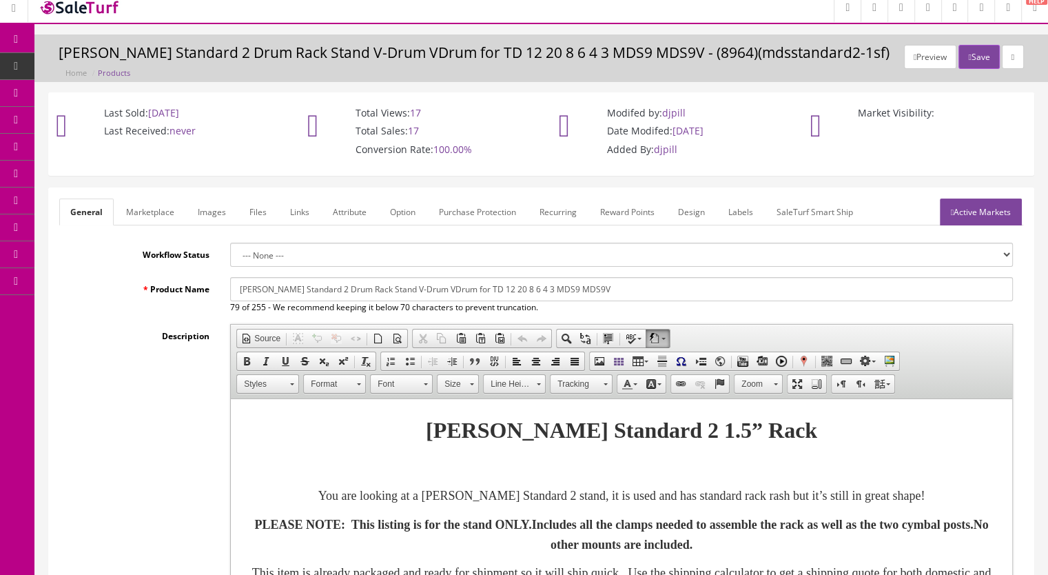
scroll to position [0, 0]
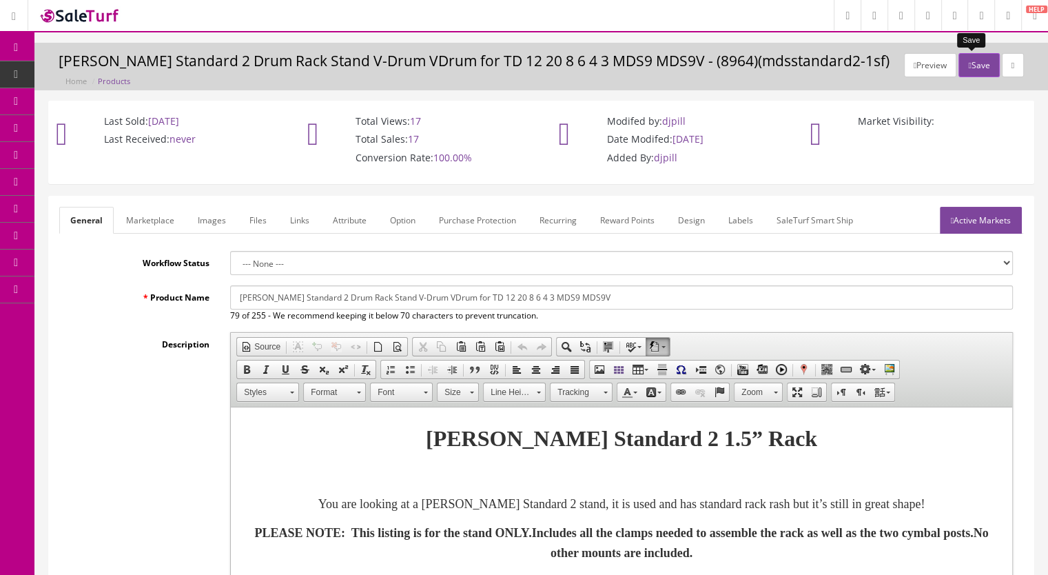
click at [965, 65] on button "Save" at bounding box center [978, 65] width 41 height 24
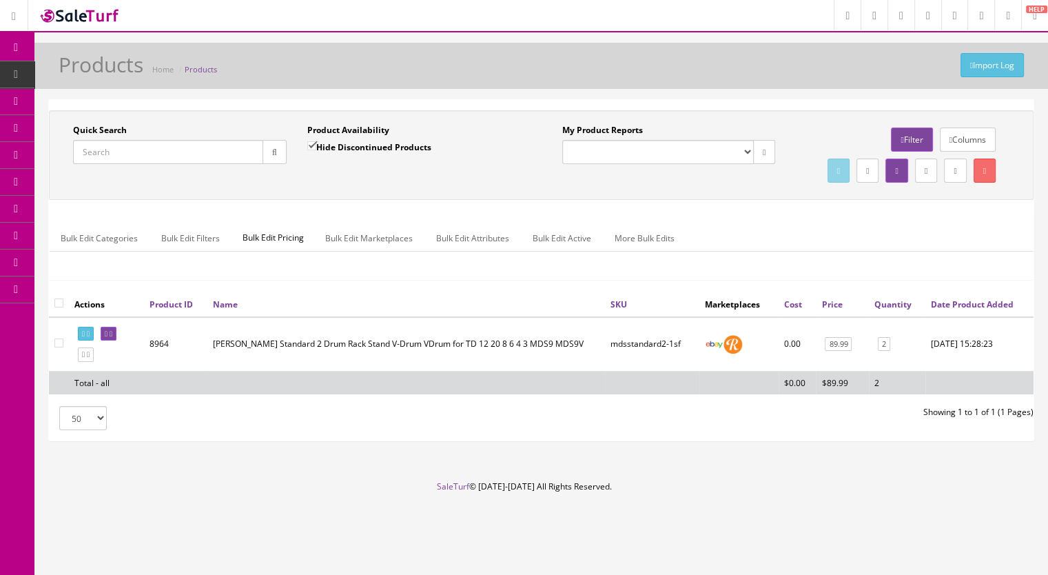
click at [113, 156] on input "Quick Search" at bounding box center [168, 152] width 190 height 24
paste input "PDX100-338g"
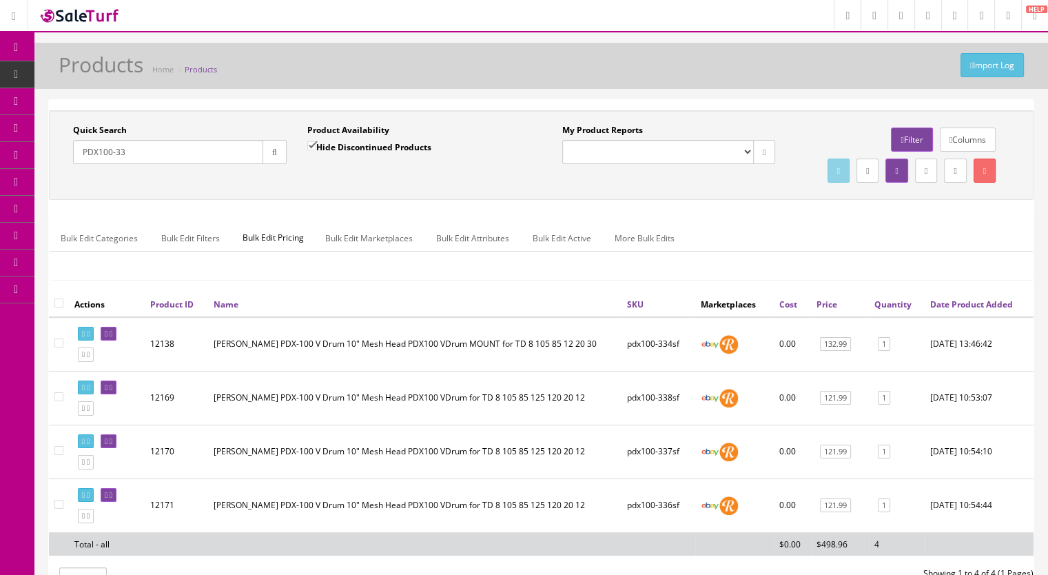
type input "PDX100-33"
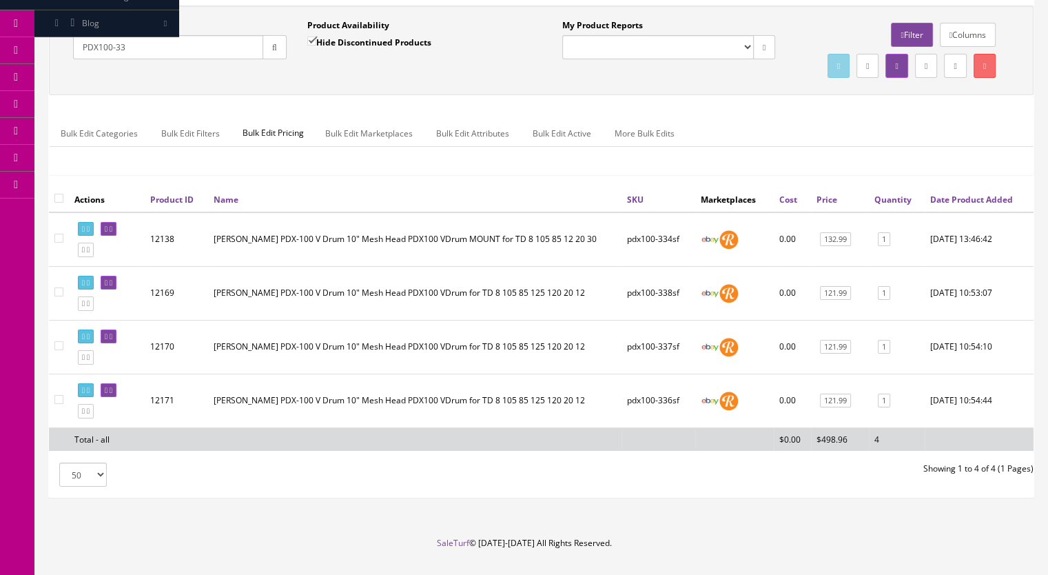
scroll to position [161, 0]
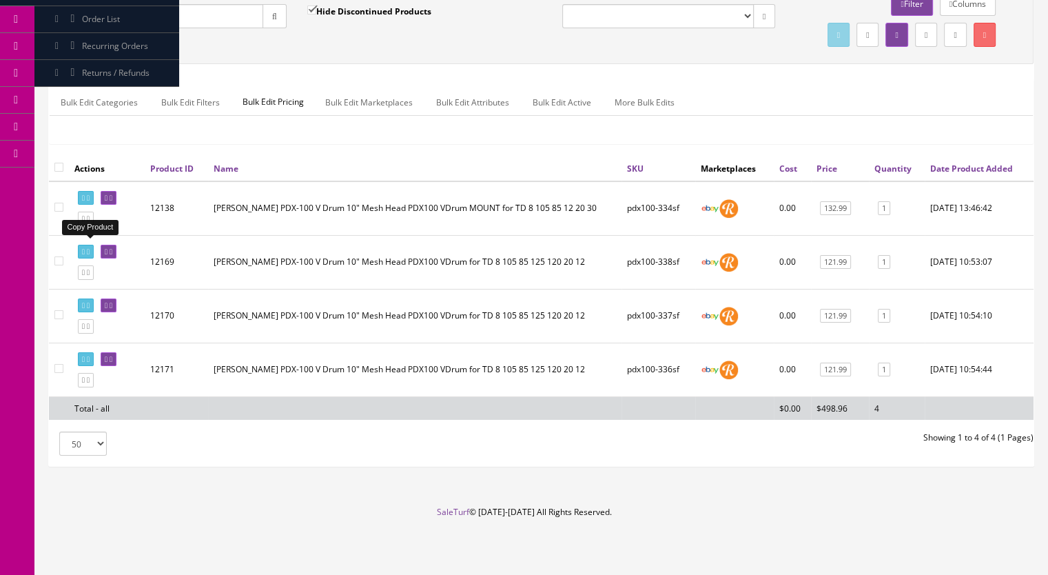
click at [94, 219] on link at bounding box center [86, 219] width 16 height 14
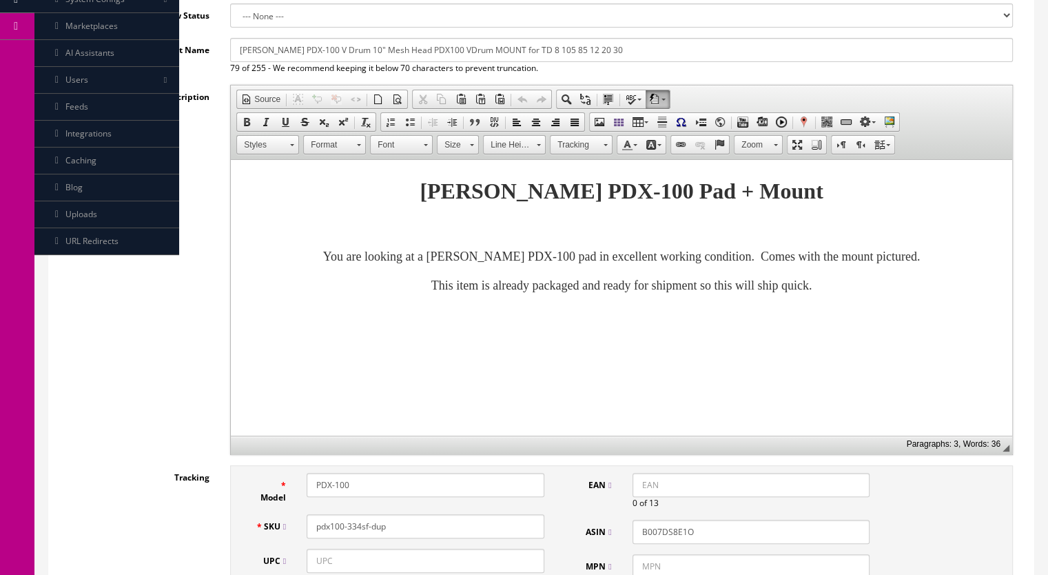
scroll to position [344, 0]
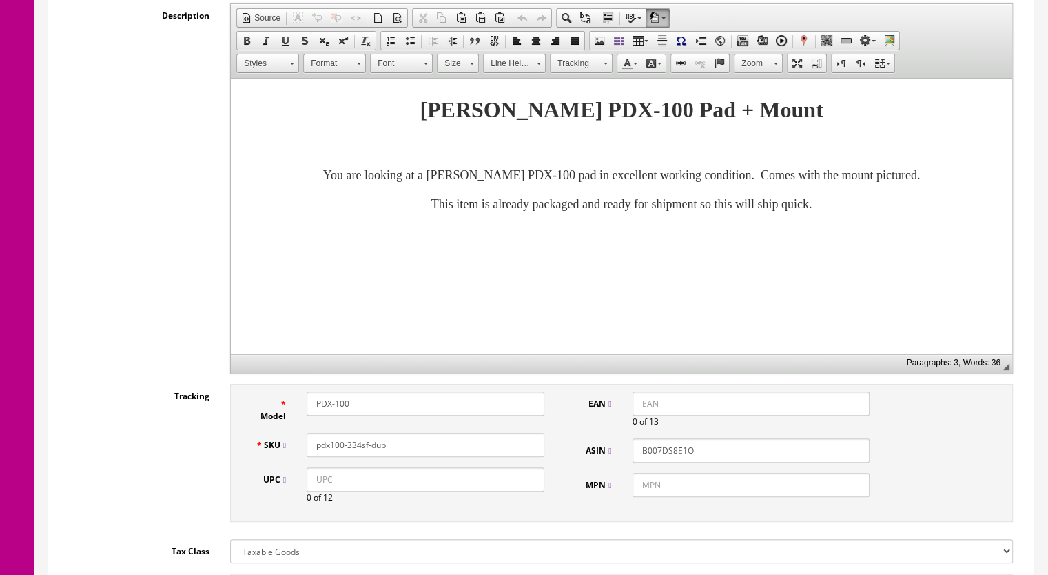
drag, startPoint x: 395, startPoint y: 431, endPoint x: 352, endPoint y: 435, distance: 43.0
click at [352, 435] on input "pdx100-334sf-dup" at bounding box center [426, 445] width 238 height 24
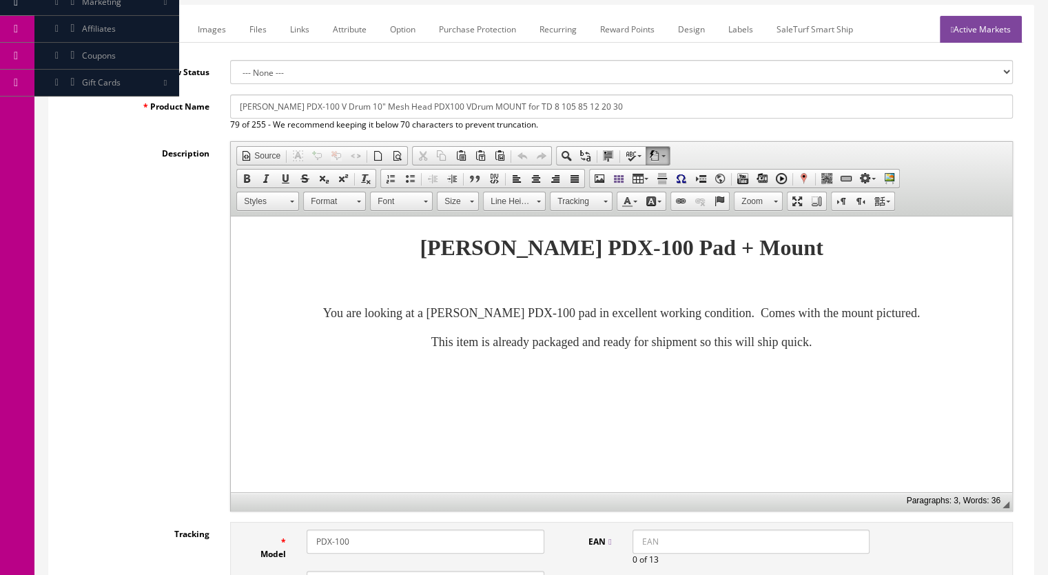
type input "pdx100-339sf"
click at [161, 23] on link "Marketplace" at bounding box center [150, 29] width 70 height 27
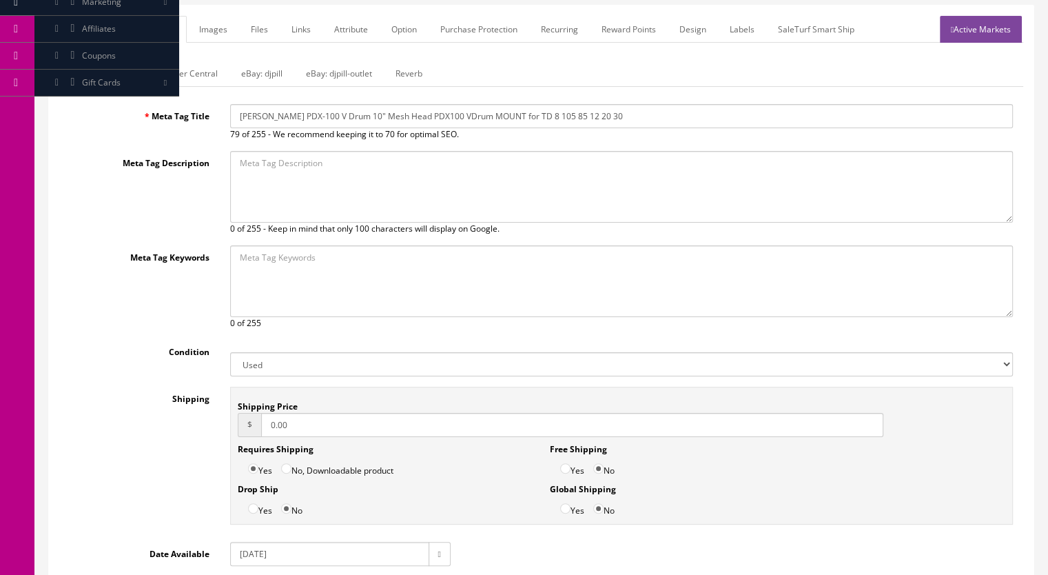
click at [404, 60] on link "Reverb" at bounding box center [408, 73] width 49 height 27
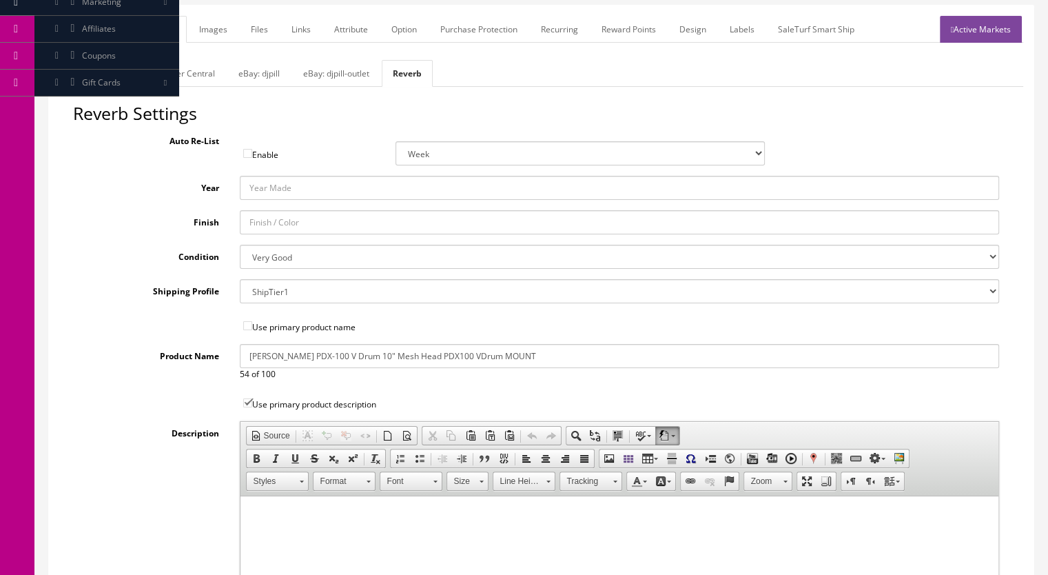
drag, startPoint x: 210, startPoint y: 17, endPoint x: 228, endPoint y: 92, distance: 76.5
click at [212, 19] on link "Images" at bounding box center [213, 29] width 50 height 27
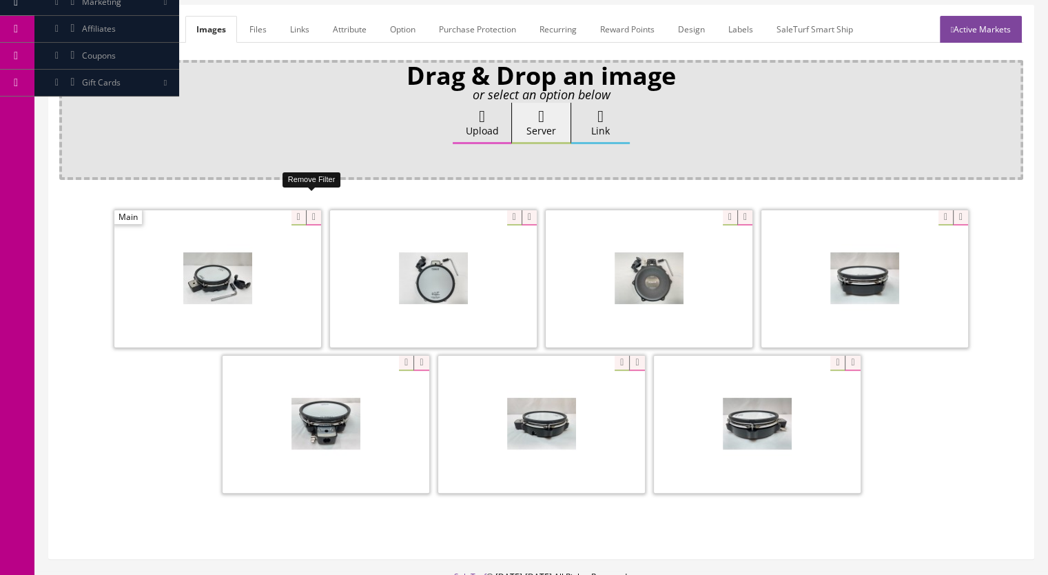
click at [307, 210] on icon at bounding box center [313, 217] width 15 height 15
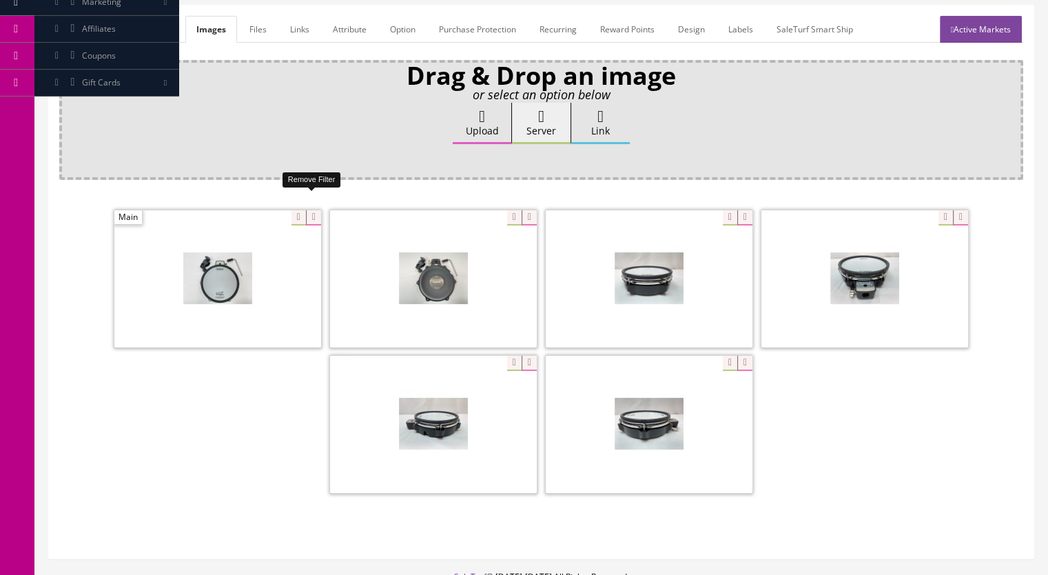
click at [311, 210] on icon at bounding box center [313, 217] width 15 height 15
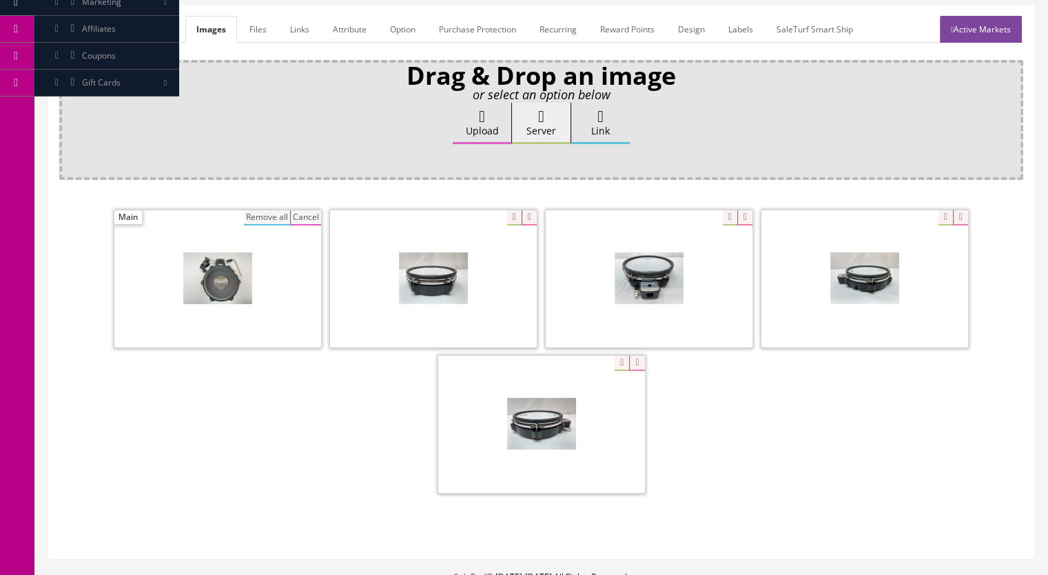
click at [275, 210] on button "Remove all" at bounding box center [267, 217] width 46 height 15
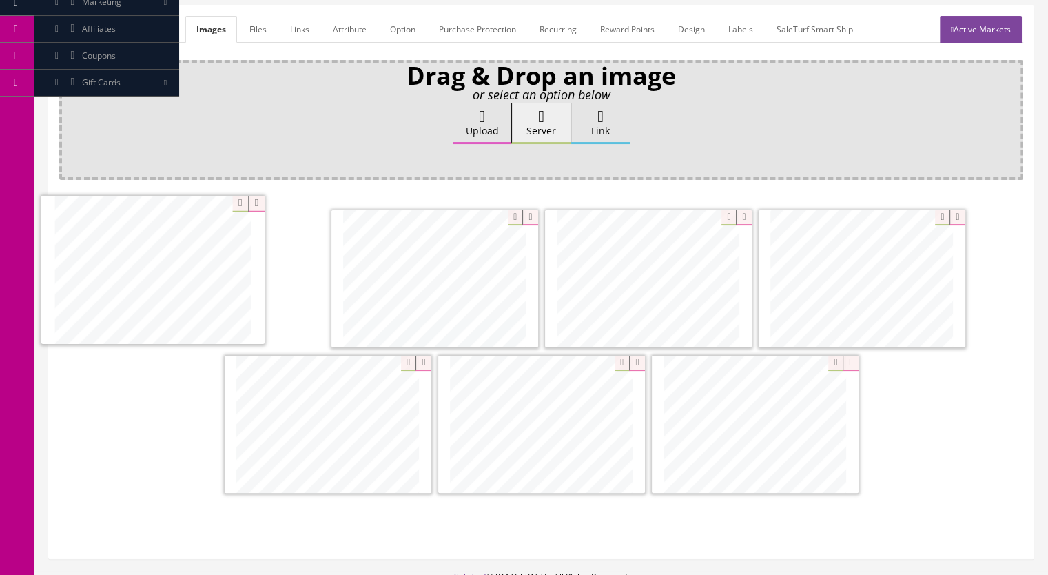
drag, startPoint x: 620, startPoint y: 295, endPoint x: 219, endPoint y: 292, distance: 401.0
drag, startPoint x: 410, startPoint y: 289, endPoint x: 605, endPoint y: 287, distance: 195.0
click at [956, 16] on link "Active Markets" at bounding box center [981, 29] width 82 height 27
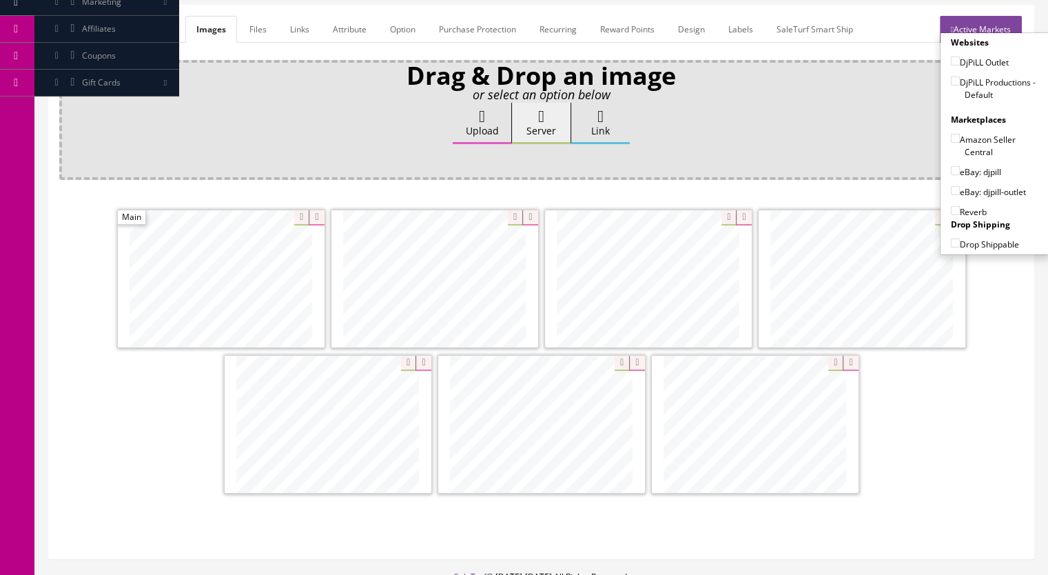
click at [951, 76] on input"] "DjPiLL Productions - Default" at bounding box center [955, 80] width 9 height 9
checkbox input"] "true"
click at [951, 166] on input"] "eBay: djpill" at bounding box center [955, 170] width 9 height 9
checkbox input"] "true"
drag, startPoint x: 948, startPoint y: 191, endPoint x: 935, endPoint y: 190, distance: 13.1
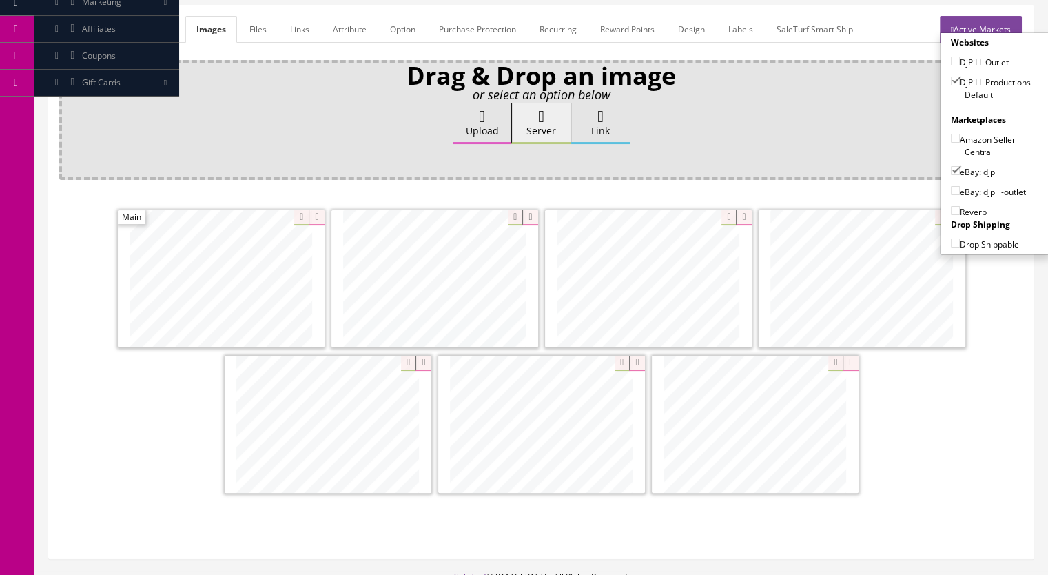
click at [951, 206] on input"] "Reverb" at bounding box center [955, 210] width 9 height 9
checkbox input"] "true"
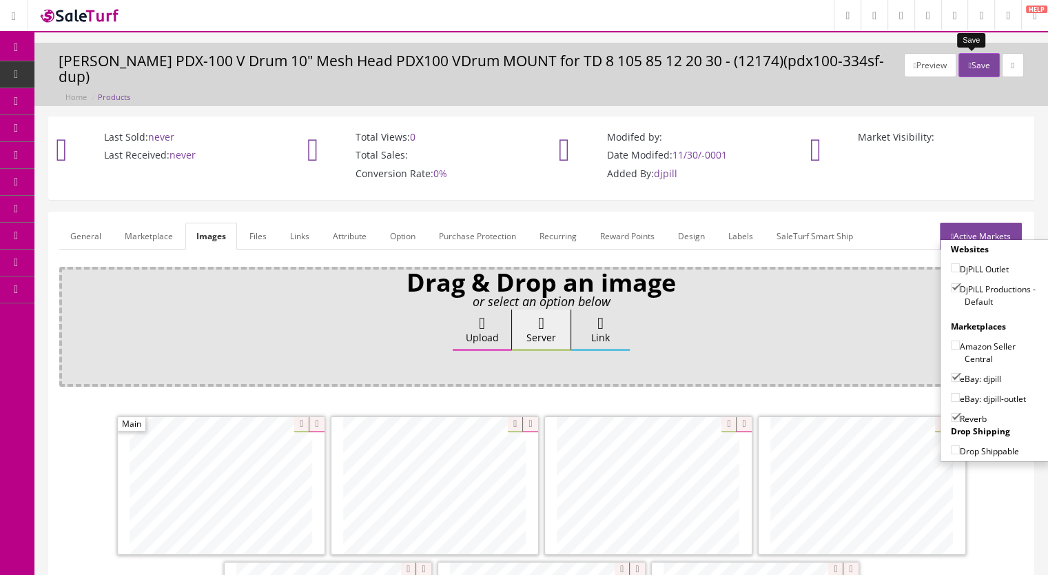
click at [973, 61] on button "Save" at bounding box center [978, 65] width 41 height 24
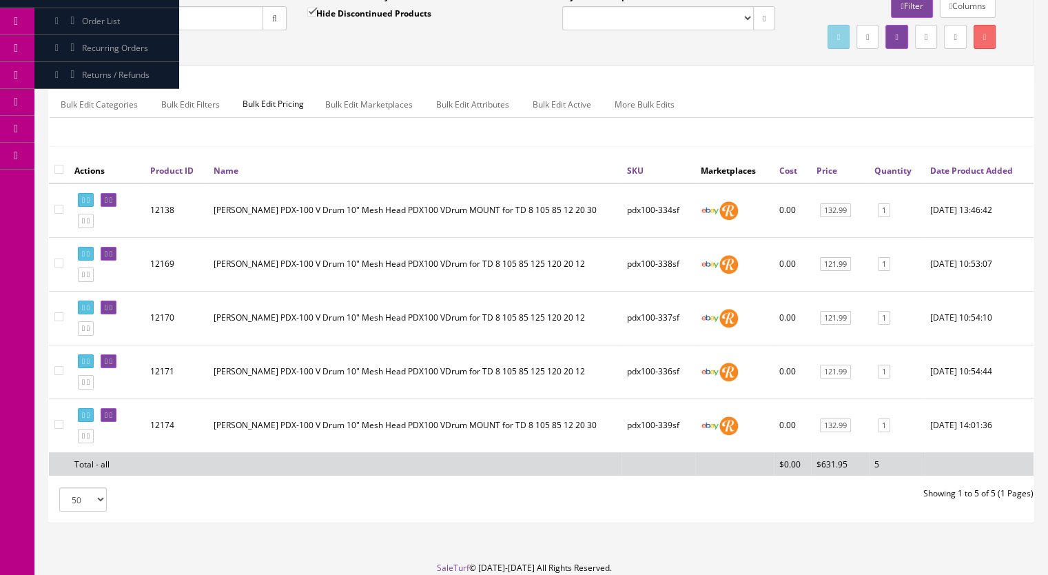
scroll to position [215, 0]
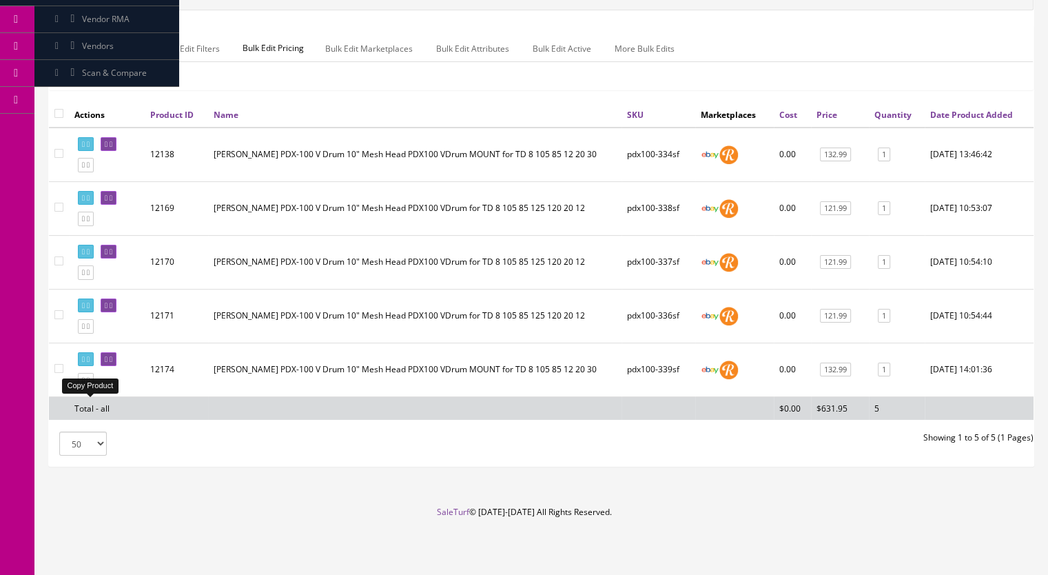
click at [90, 380] on icon at bounding box center [88, 380] width 3 height 8
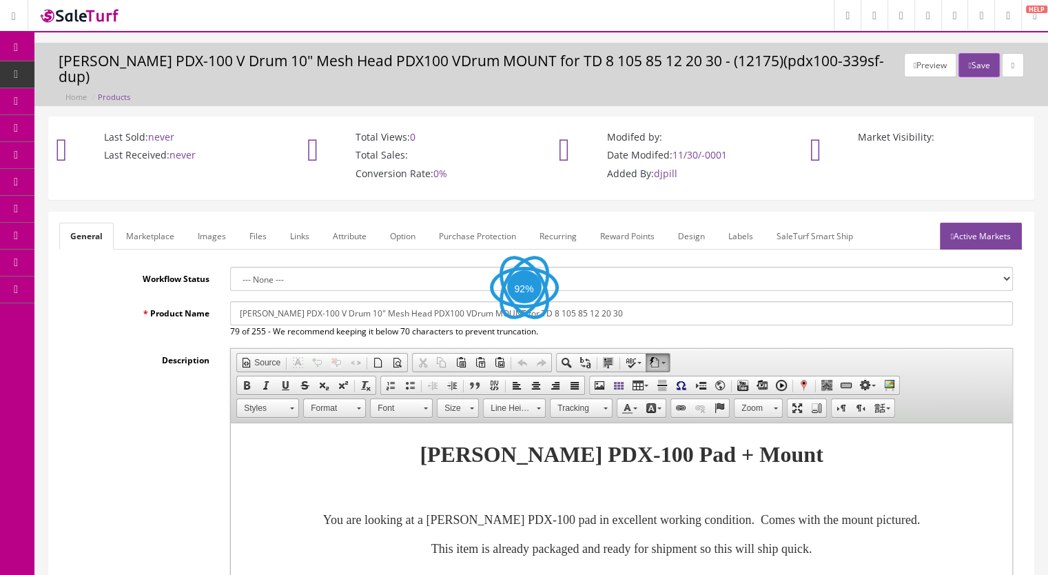
drag, startPoint x: 200, startPoint y: 218, endPoint x: 214, endPoint y: 232, distance: 20.0
click at [200, 223] on link "Images" at bounding box center [212, 236] width 50 height 27
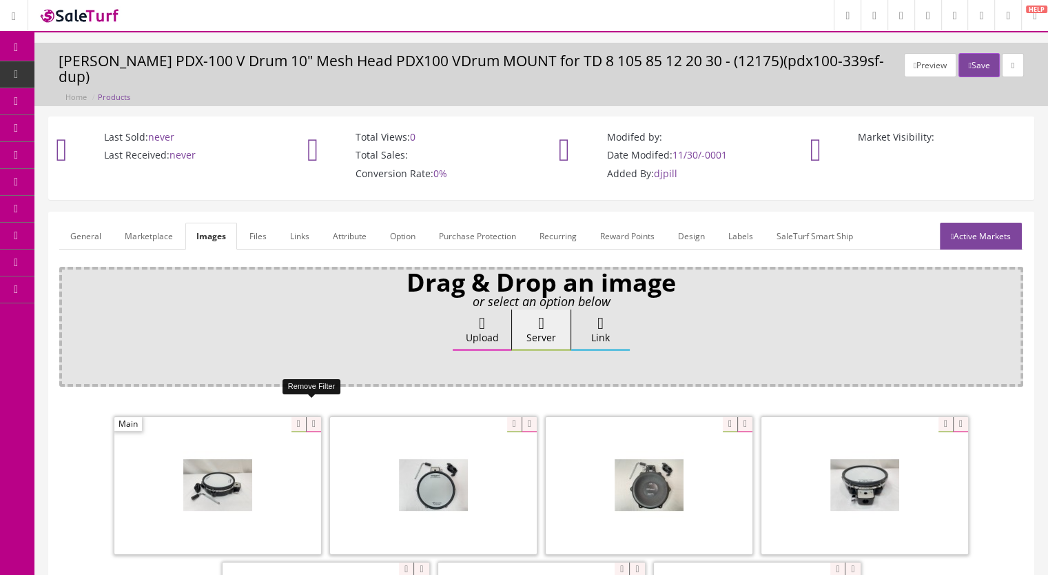
click at [312, 417] on icon at bounding box center [313, 424] width 15 height 15
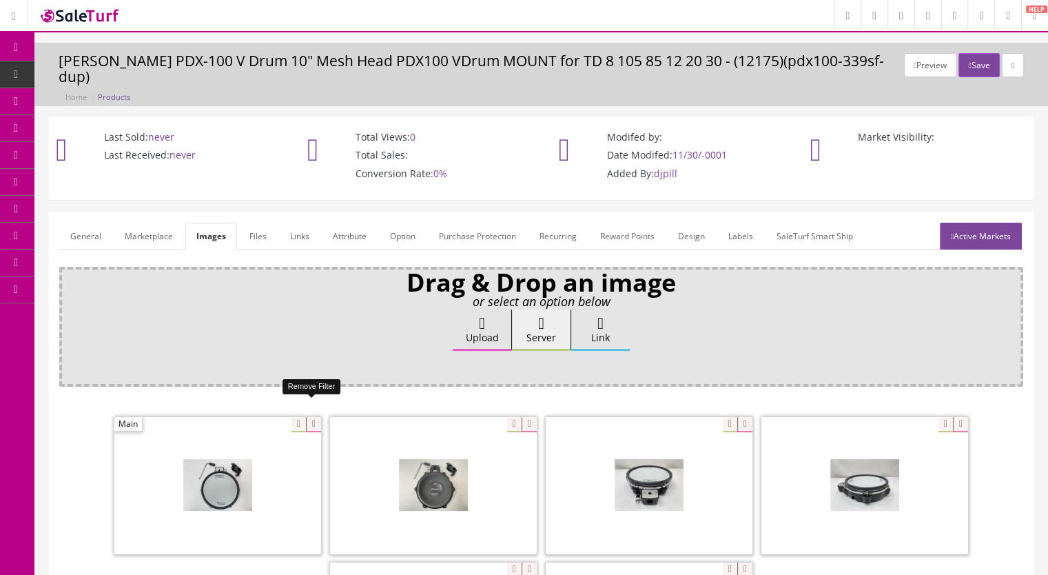
click at [311, 417] on icon at bounding box center [313, 424] width 15 height 15
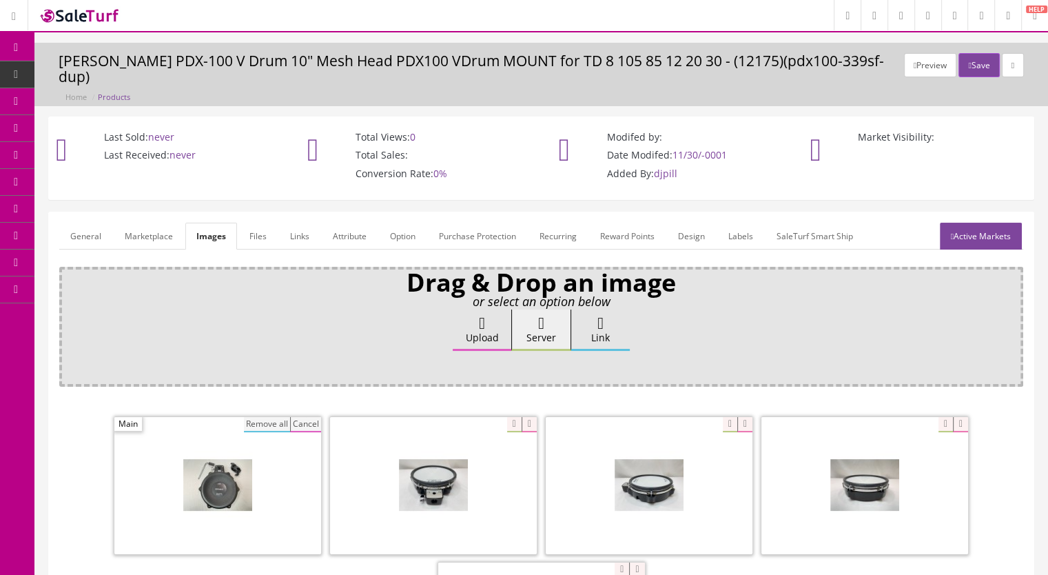
click at [261, 417] on button "Remove all" at bounding box center [267, 424] width 46 height 15
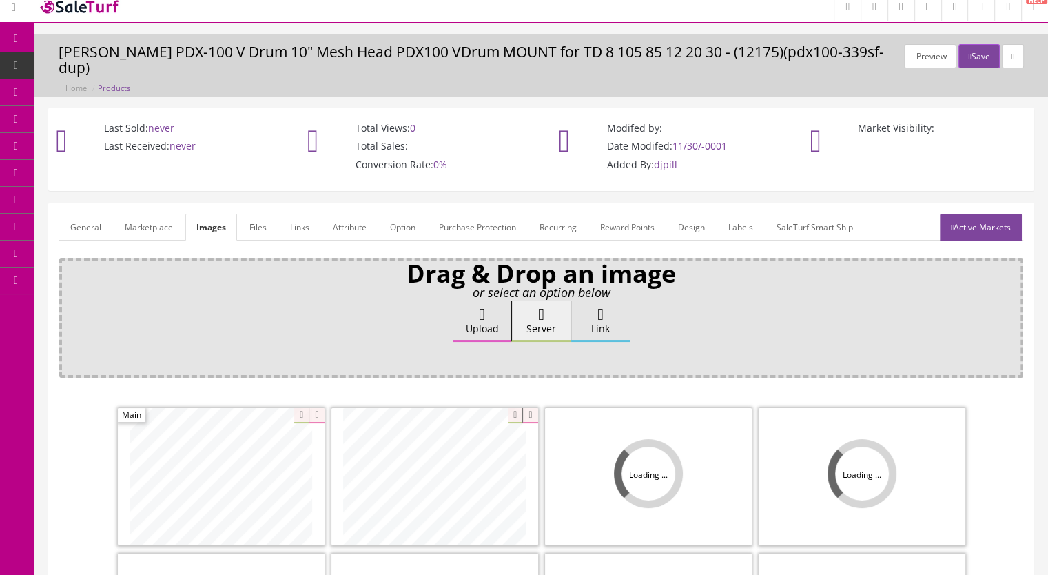
scroll to position [207, 0]
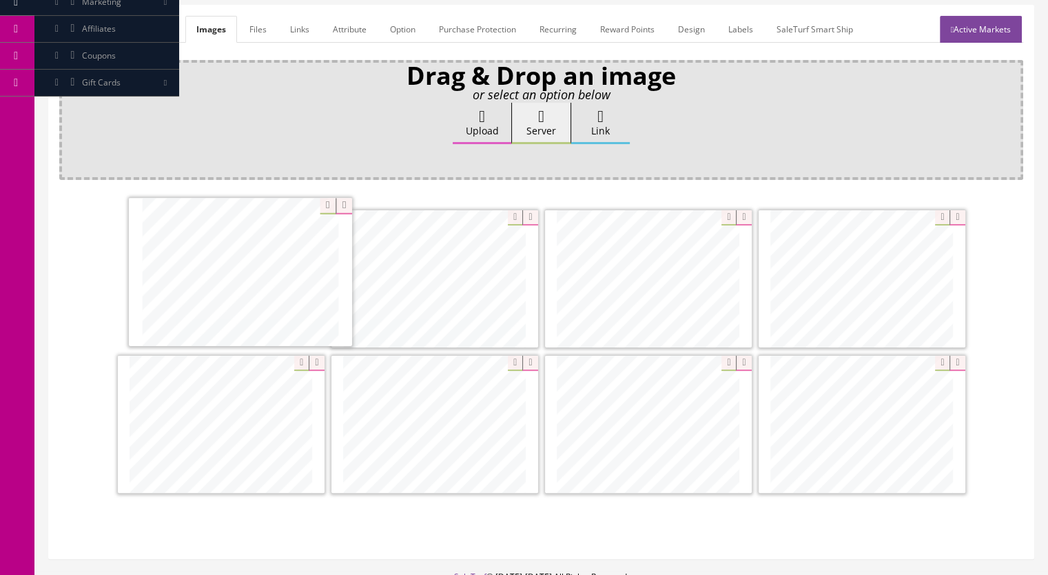
drag, startPoint x: 408, startPoint y: 300, endPoint x: 311, endPoint y: 296, distance: 96.6
drag, startPoint x: 909, startPoint y: 409, endPoint x: 668, endPoint y: 258, distance: 284.5
click at [952, 356] on icon at bounding box center [956, 363] width 15 height 15
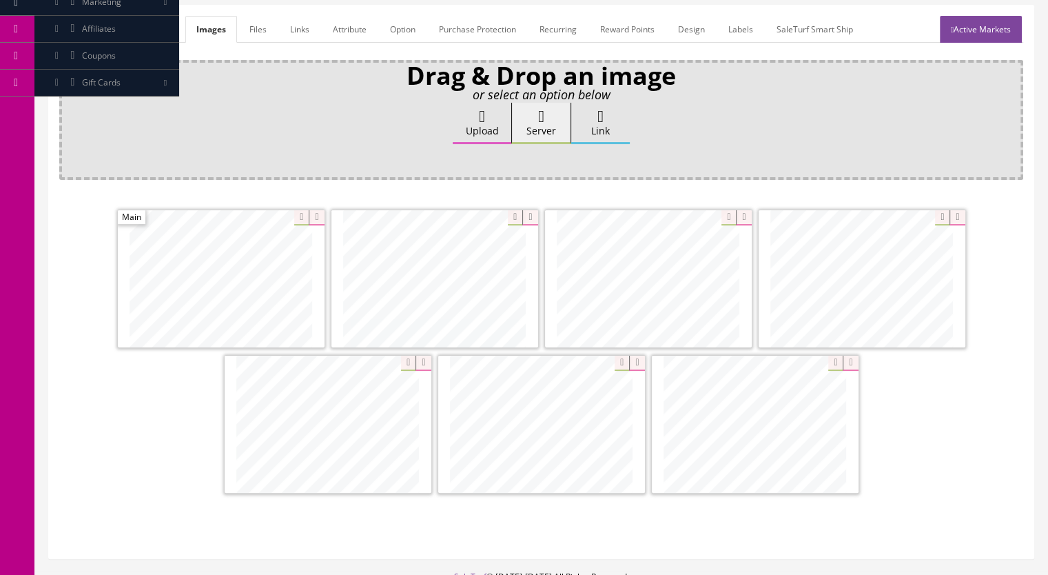
click at [77, 16] on link "General" at bounding box center [85, 29] width 53 height 27
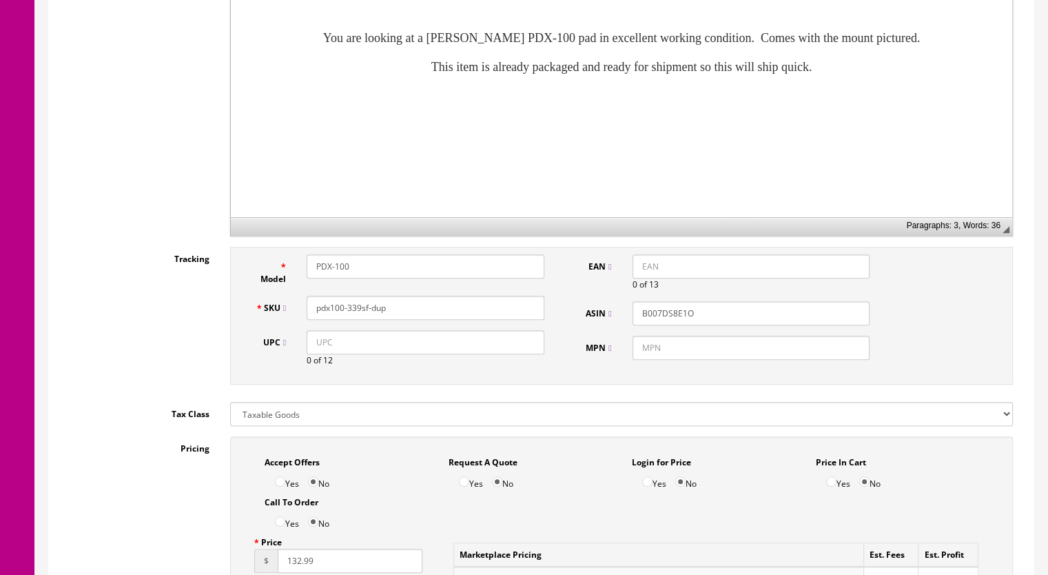
scroll to position [482, 0]
drag, startPoint x: 360, startPoint y: 295, endPoint x: 351, endPoint y: 297, distance: 9.2
click at [351, 297] on input "pdx100-339sf-dup" at bounding box center [426, 307] width 238 height 24
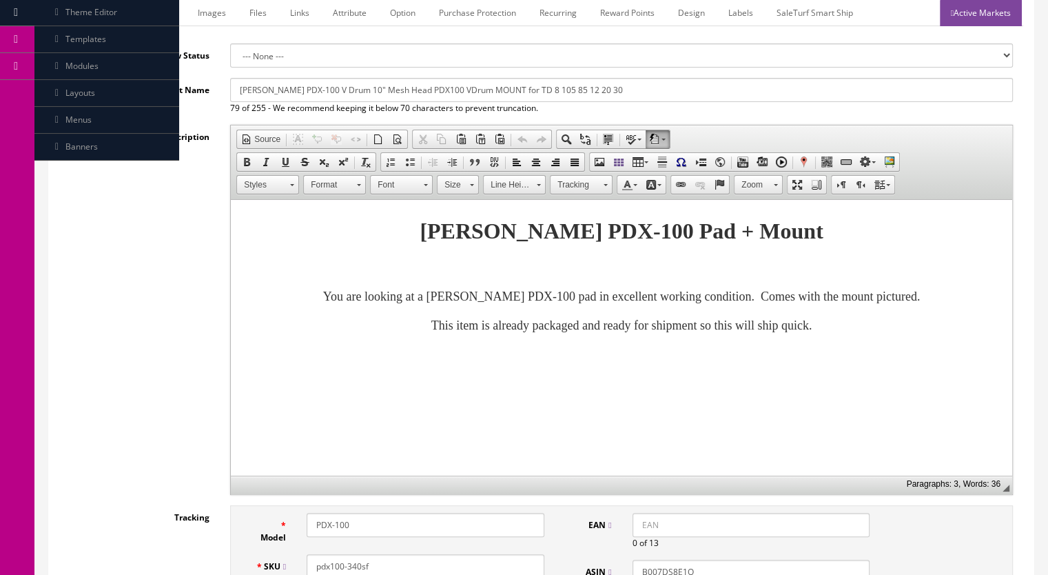
scroll to position [69, 0]
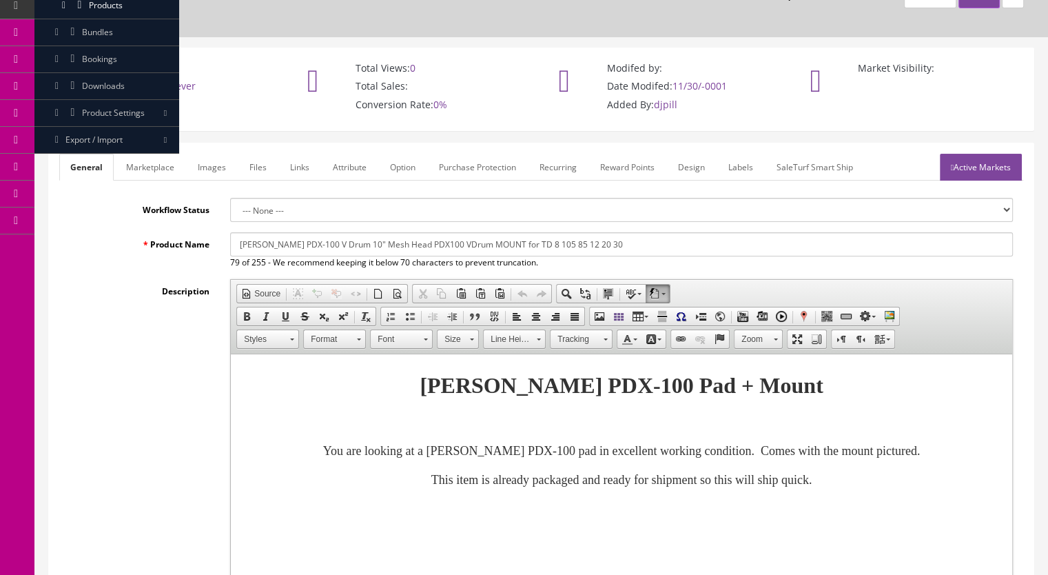
type input "pdx100-340sf"
click at [976, 154] on link "Active Markets" at bounding box center [981, 167] width 82 height 27
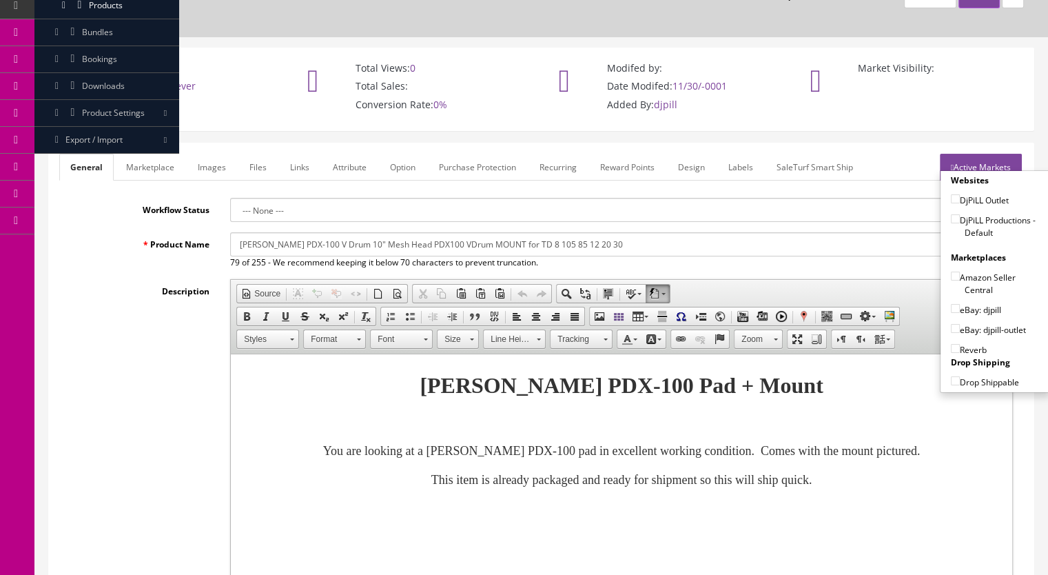
drag, startPoint x: 951, startPoint y: 202, endPoint x: 951, endPoint y: 214, distance: 11.7
click at [952, 214] on input"] "DjPiLL Productions - Default" at bounding box center [955, 218] width 9 height 9
checkbox input"] "true"
click at [951, 304] on input"] "eBay: djpill" at bounding box center [955, 308] width 9 height 9
checkbox input"] "true"
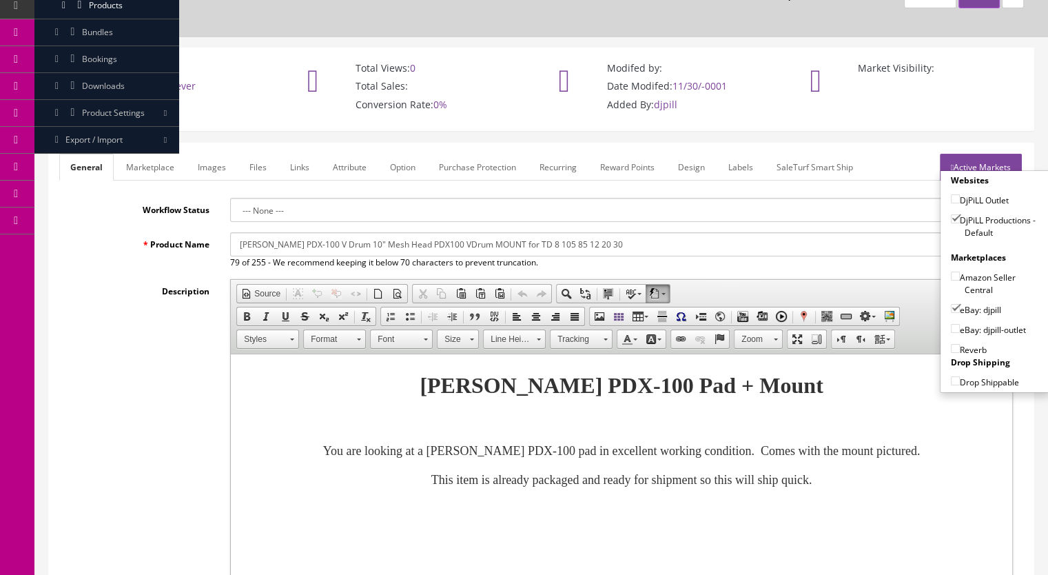
click at [951, 344] on input"] "Reverb" at bounding box center [955, 348] width 9 height 9
checkbox input"] "true"
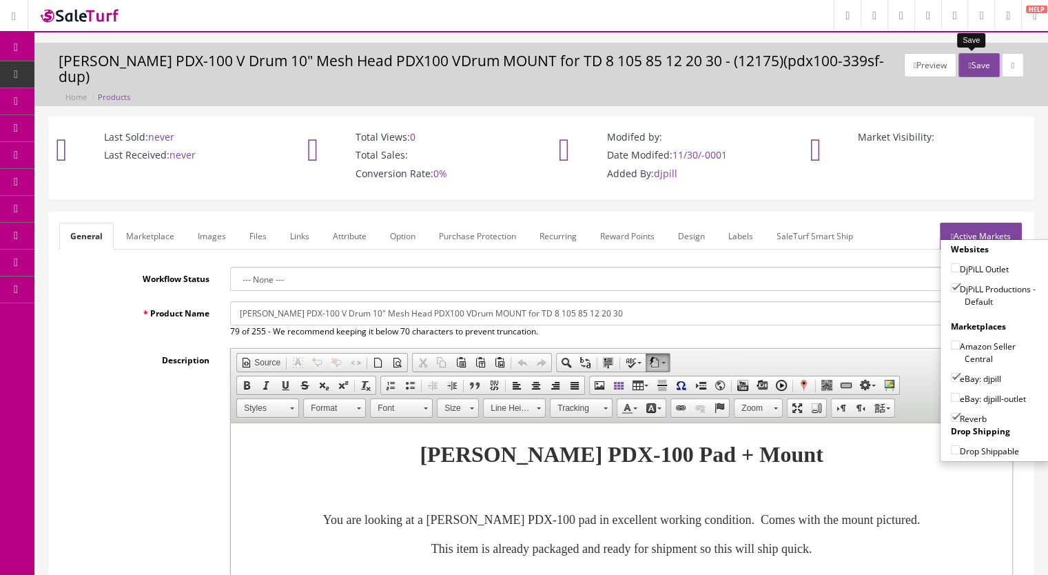
click at [973, 65] on button "Save" at bounding box center [978, 65] width 41 height 24
